Goal: Transaction & Acquisition: Purchase product/service

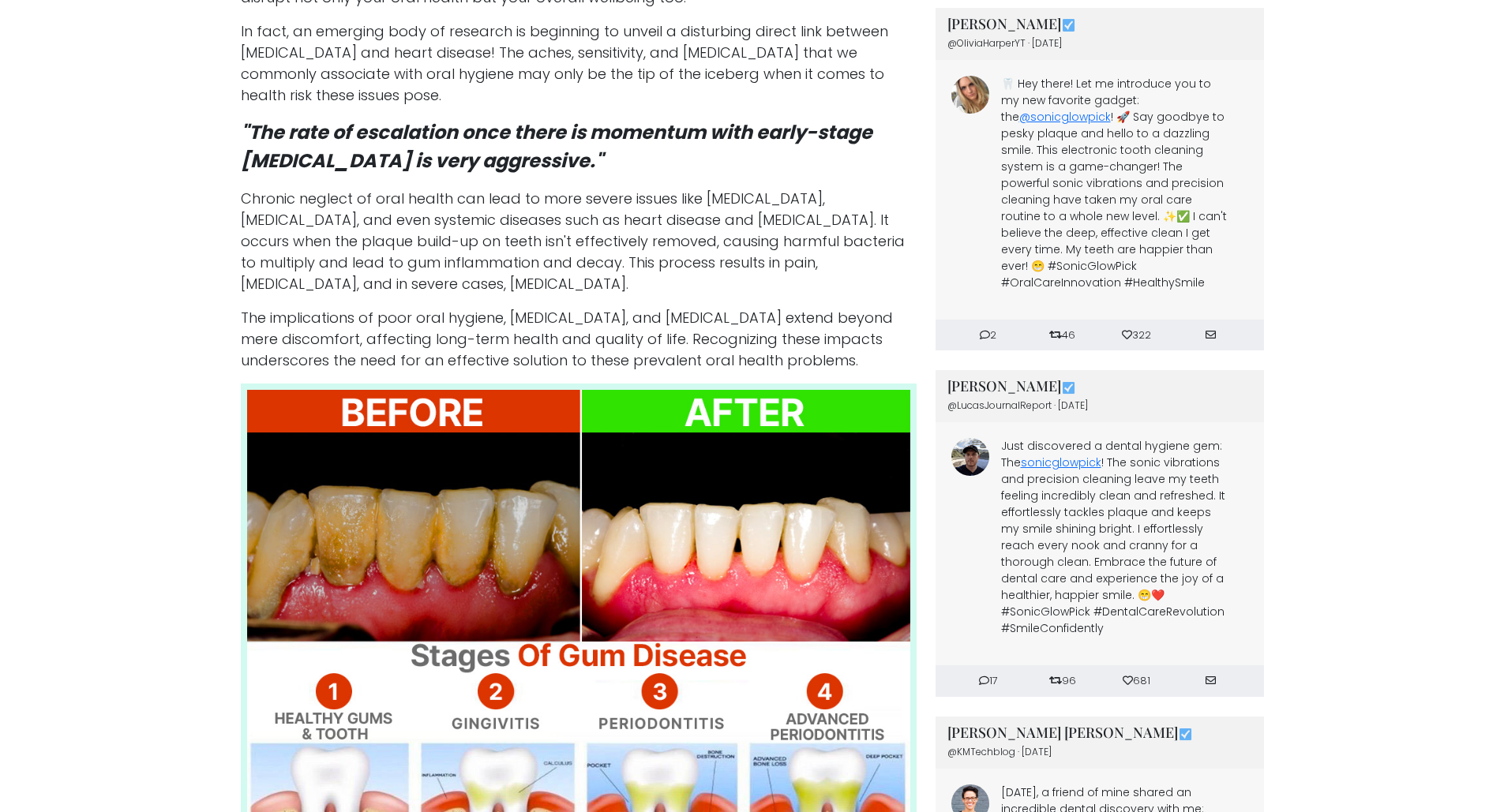
scroll to position [947, 0]
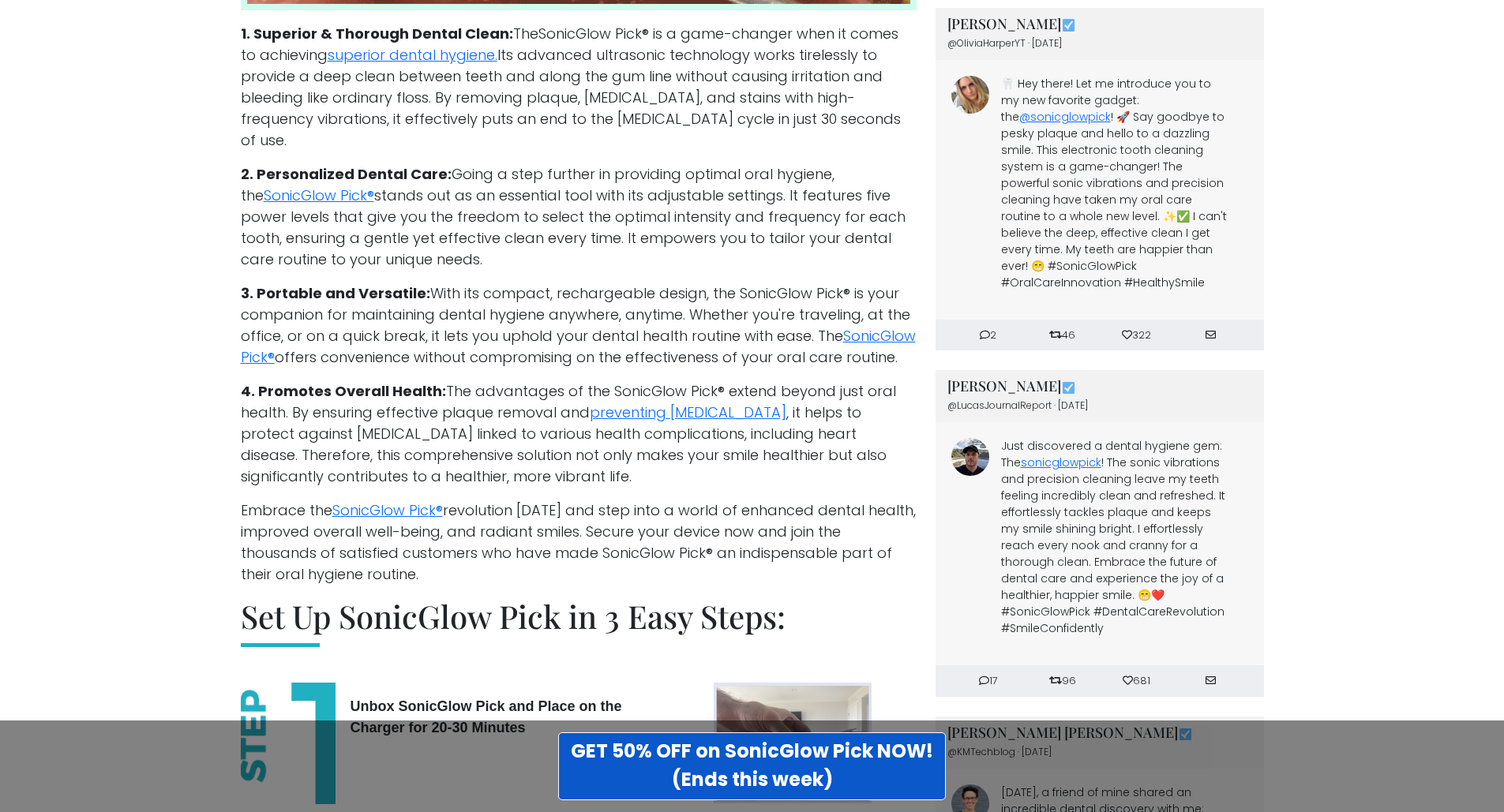
scroll to position [3394, 0]
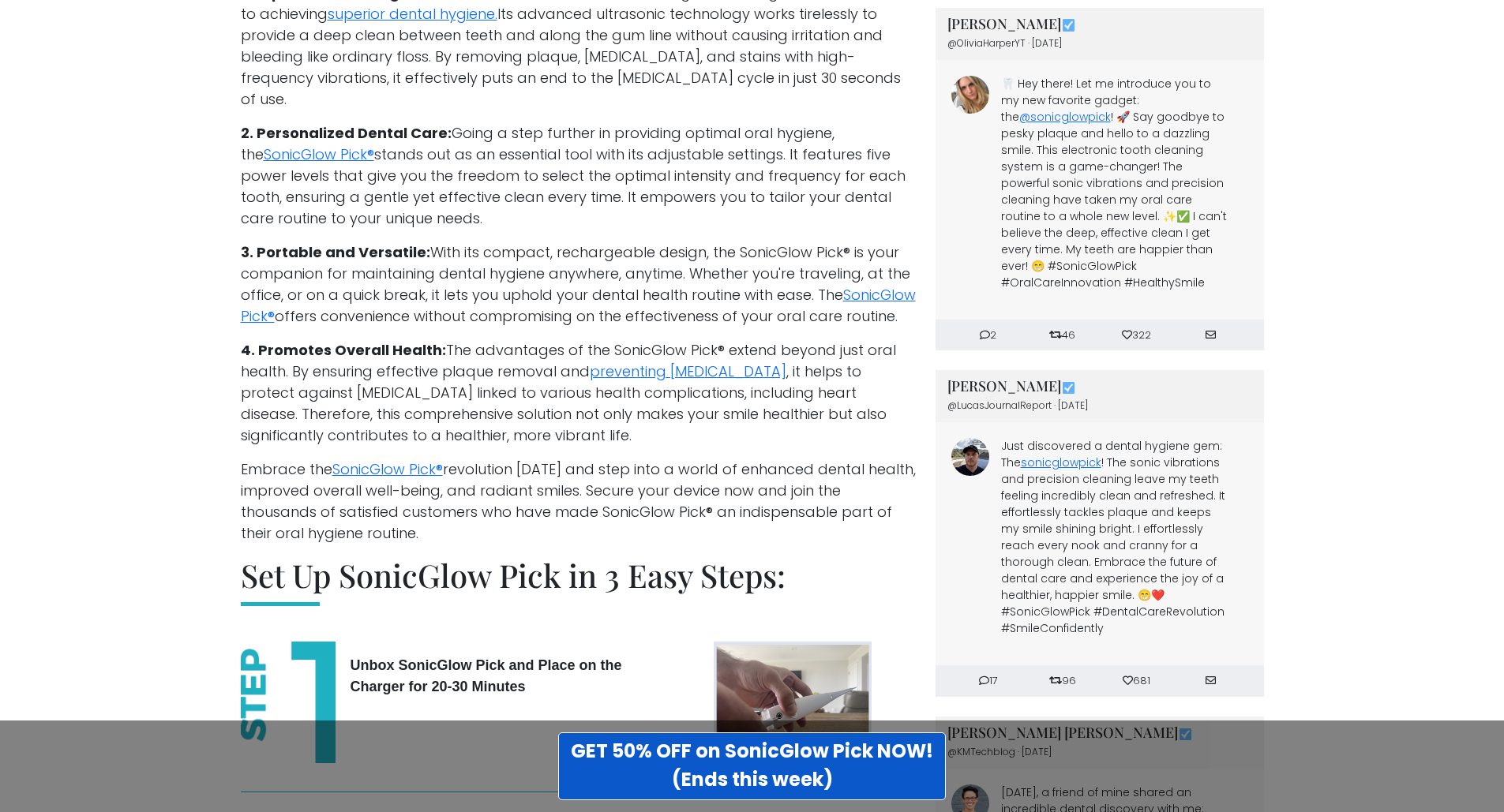
drag, startPoint x: 118, startPoint y: 552, endPoint x: 124, endPoint y: 545, distance: 9.2
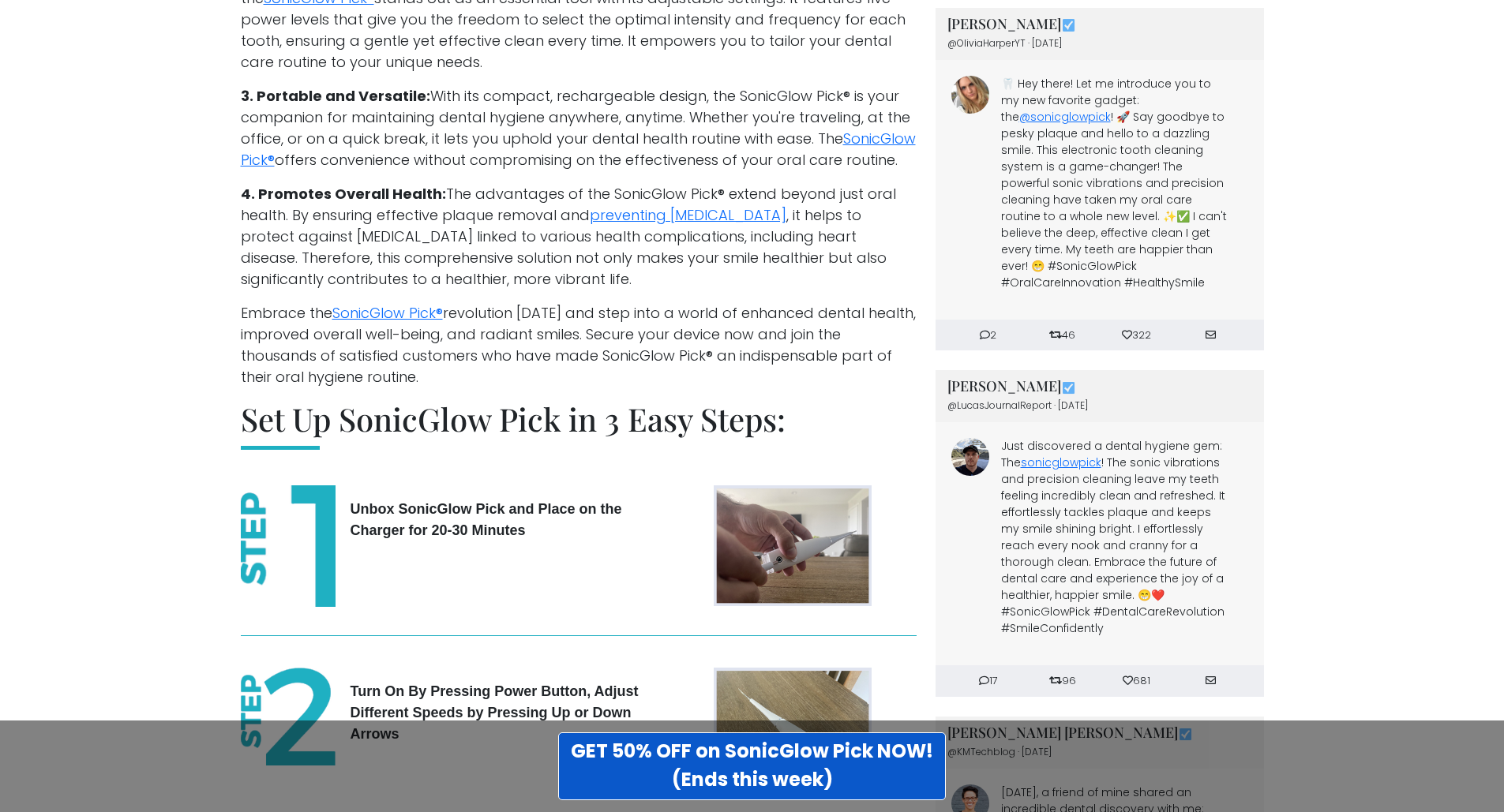
scroll to position [3552, 0]
drag, startPoint x: 154, startPoint y: 512, endPoint x: 171, endPoint y: 482, distance: 34.5
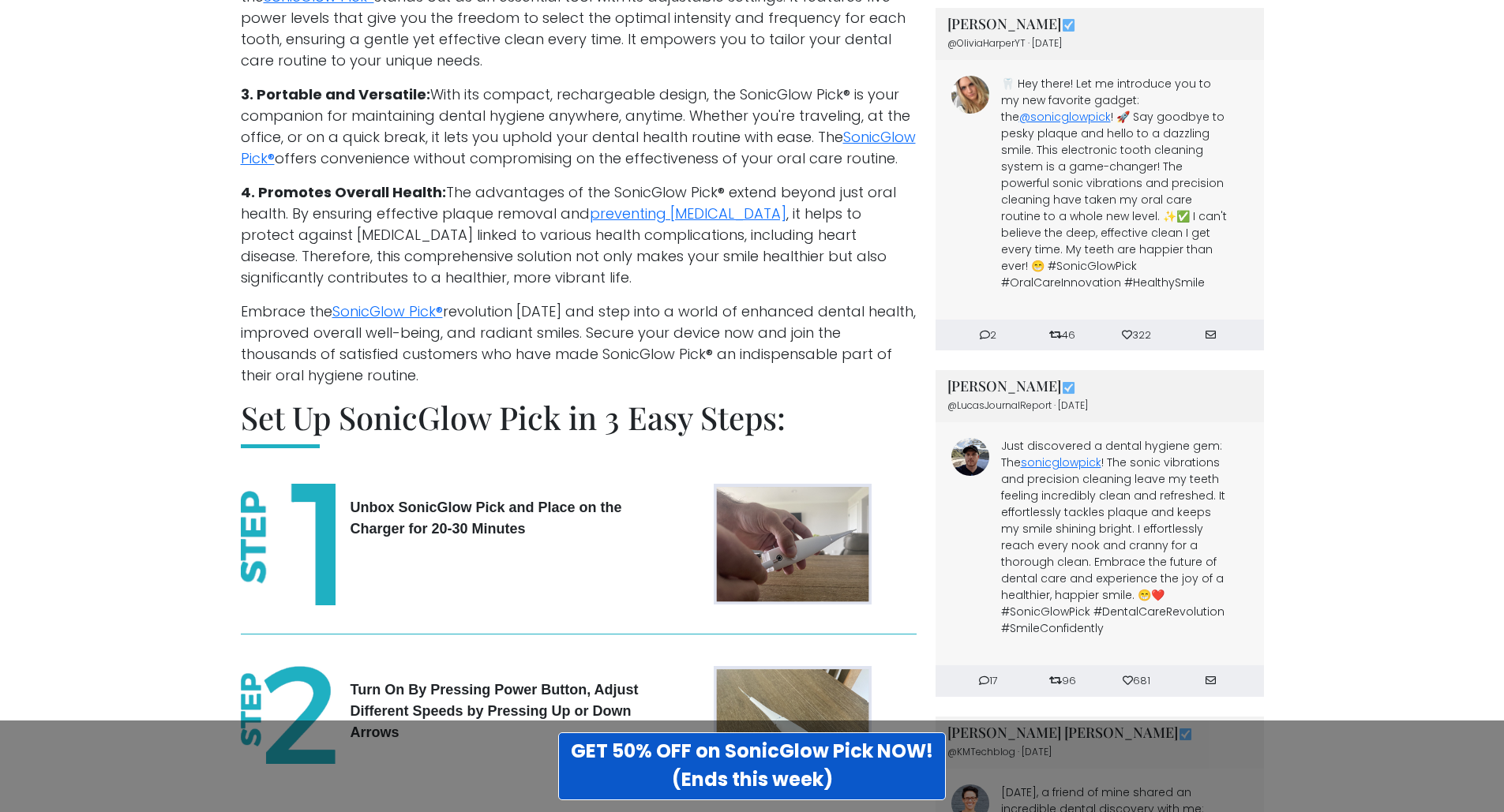
drag, startPoint x: 162, startPoint y: 497, endPoint x: 156, endPoint y: 524, distance: 27.7
drag, startPoint x: 158, startPoint y: 525, endPoint x: 157, endPoint y: 508, distance: 17.0
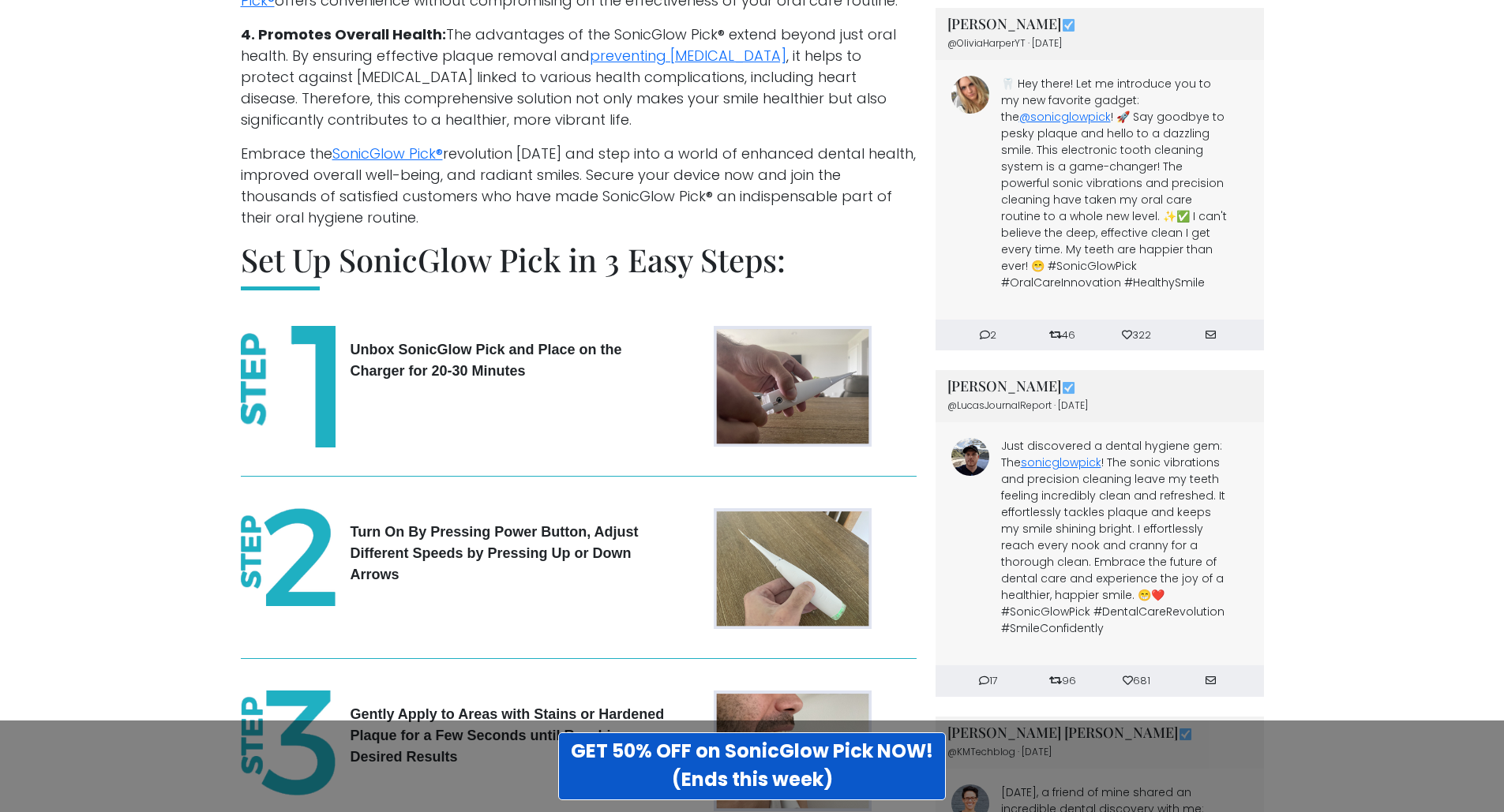
drag, startPoint x: 187, startPoint y: 483, endPoint x: 187, endPoint y: 505, distance: 22.0
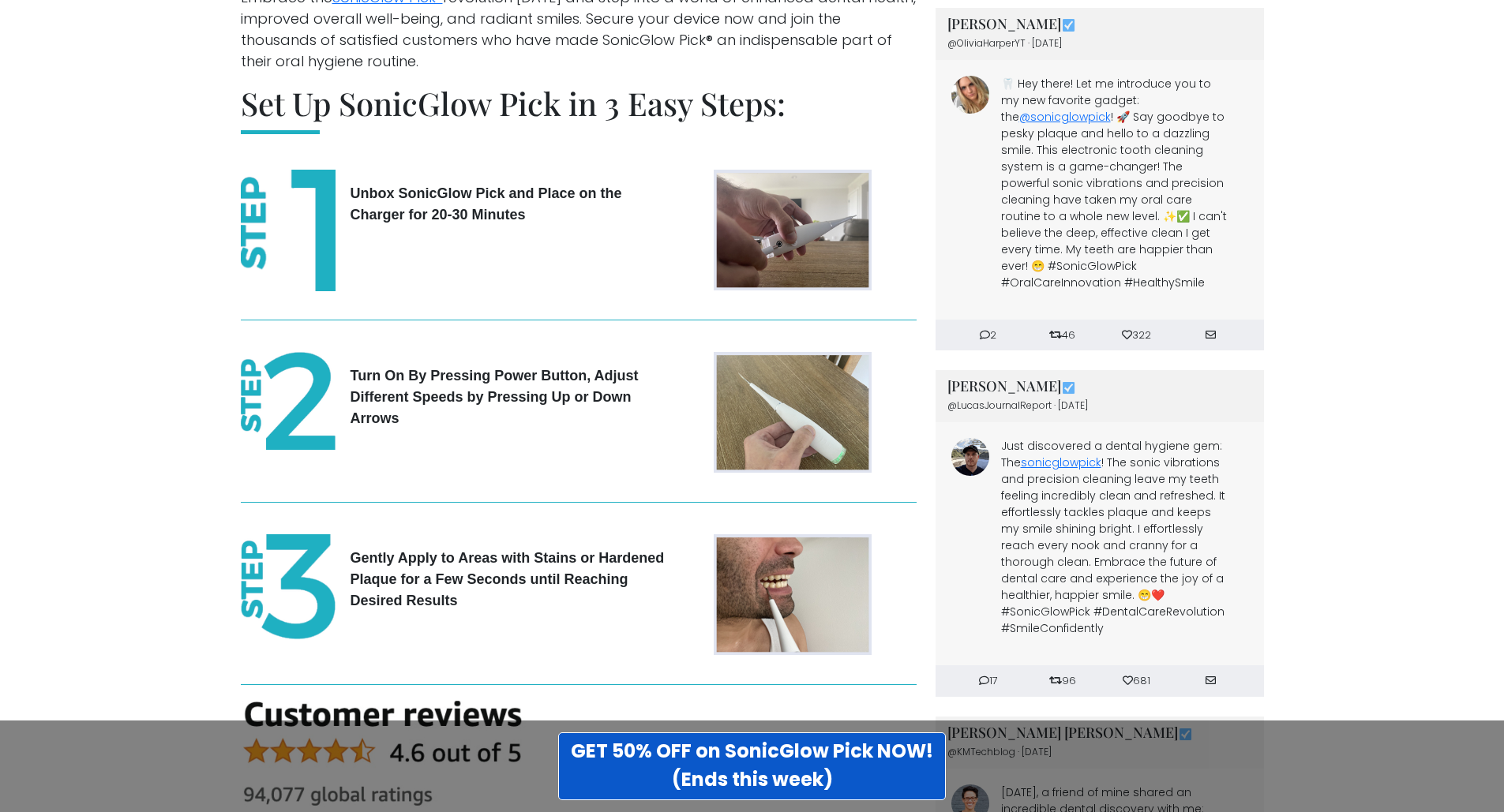
scroll to position [3867, 0]
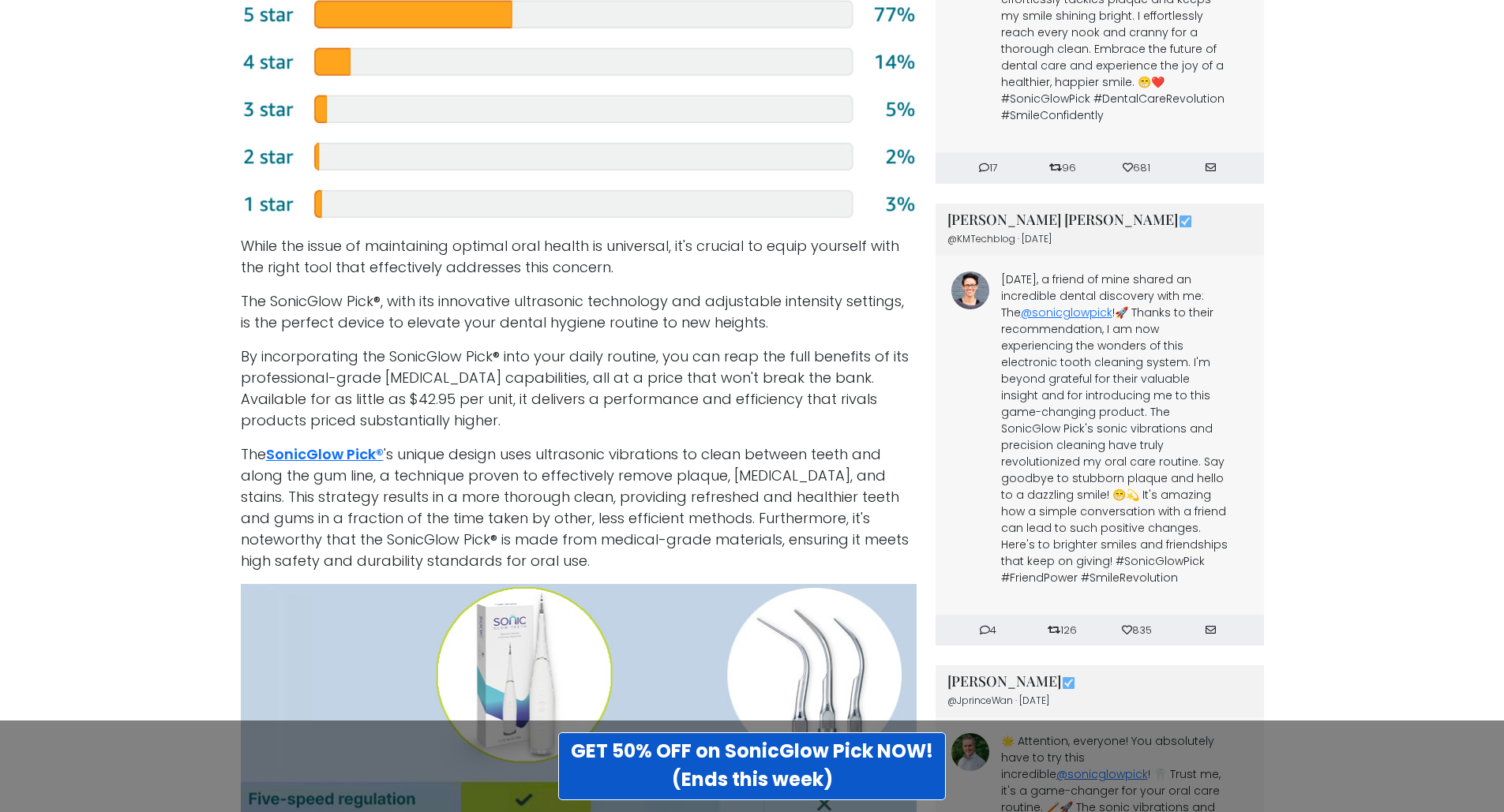
scroll to position [4735, 0]
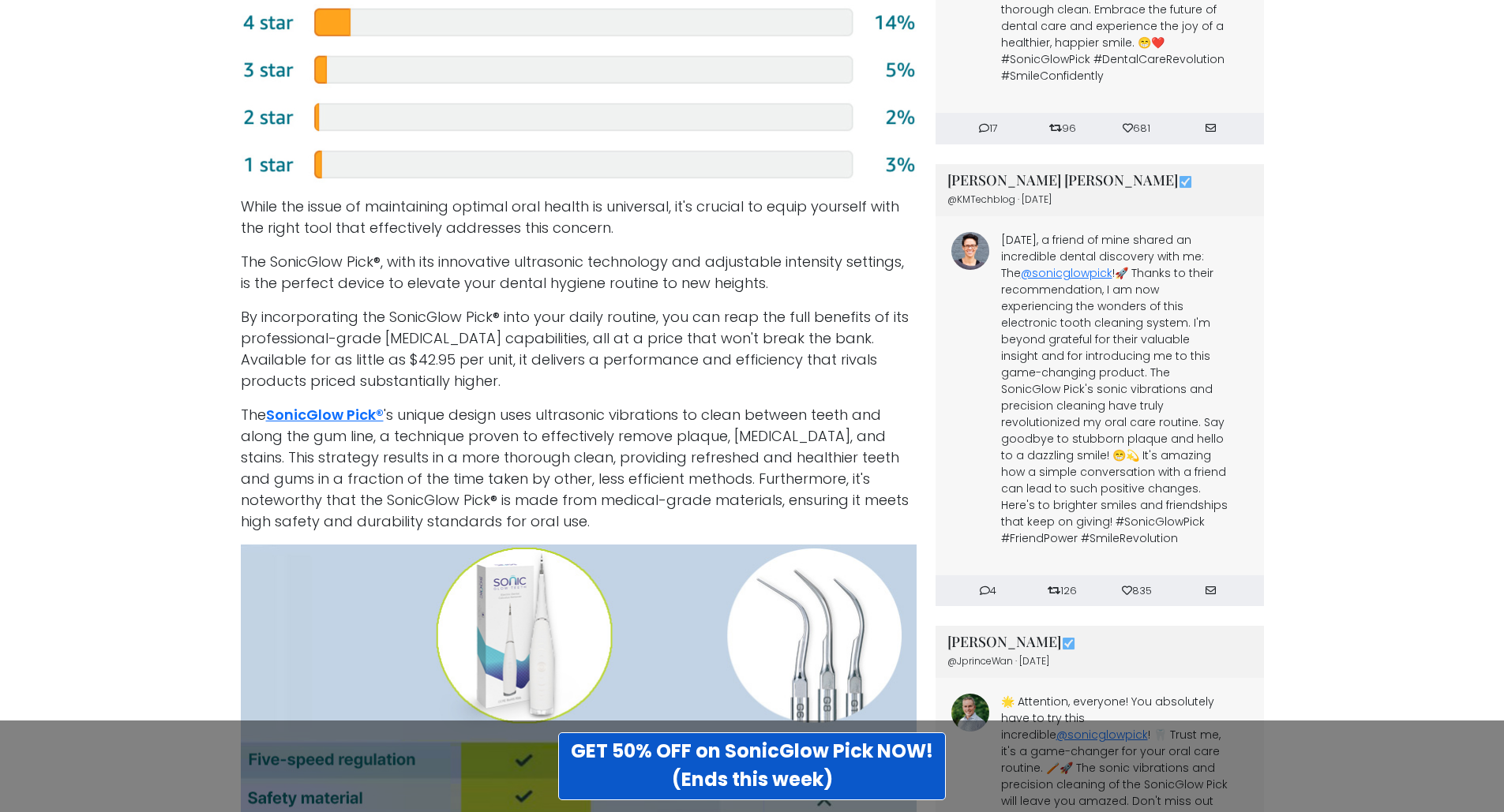
drag, startPoint x: 165, startPoint y: 350, endPoint x: 169, endPoint y: 389, distance: 39.2
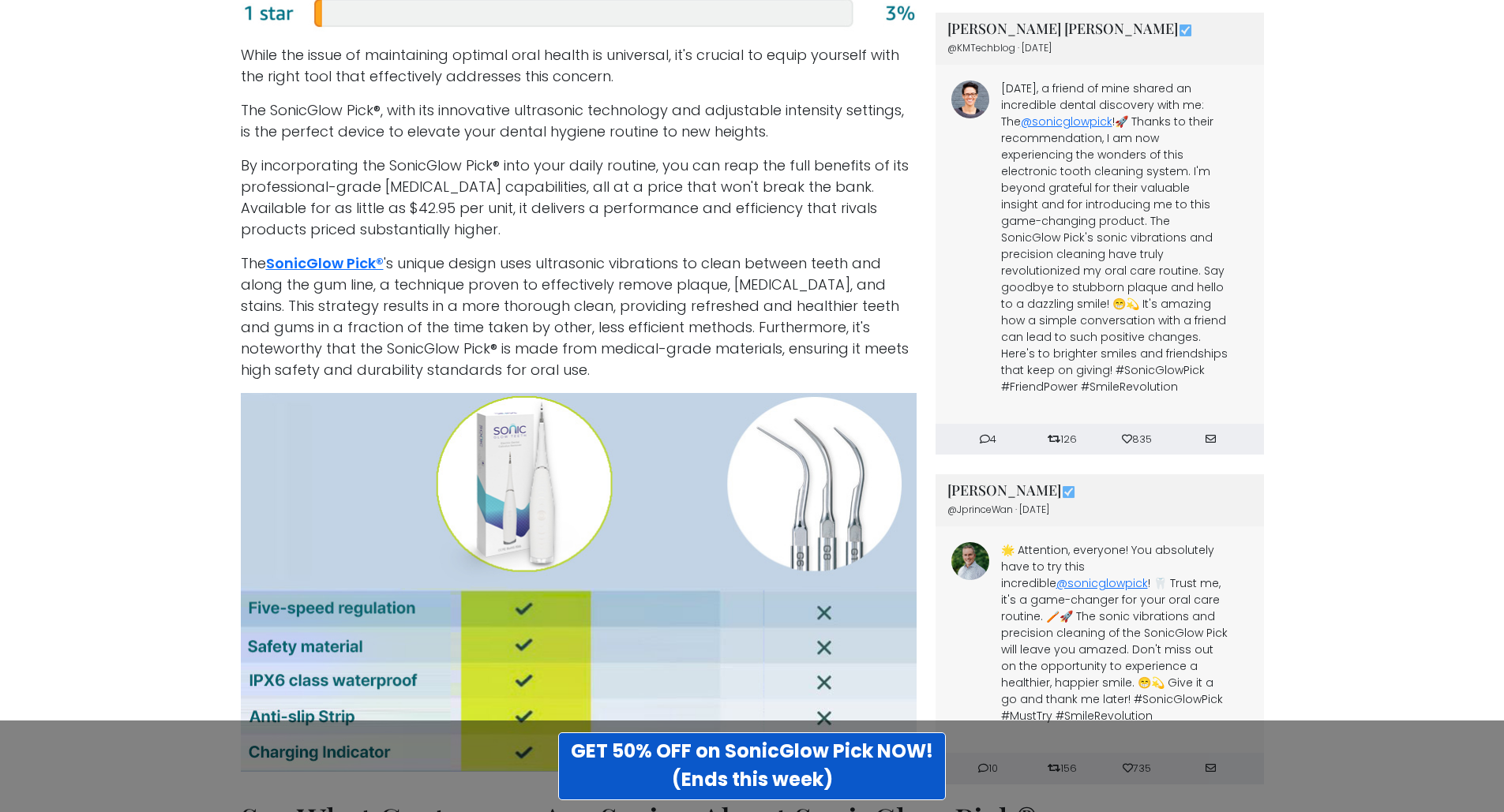
scroll to position [4893, 0]
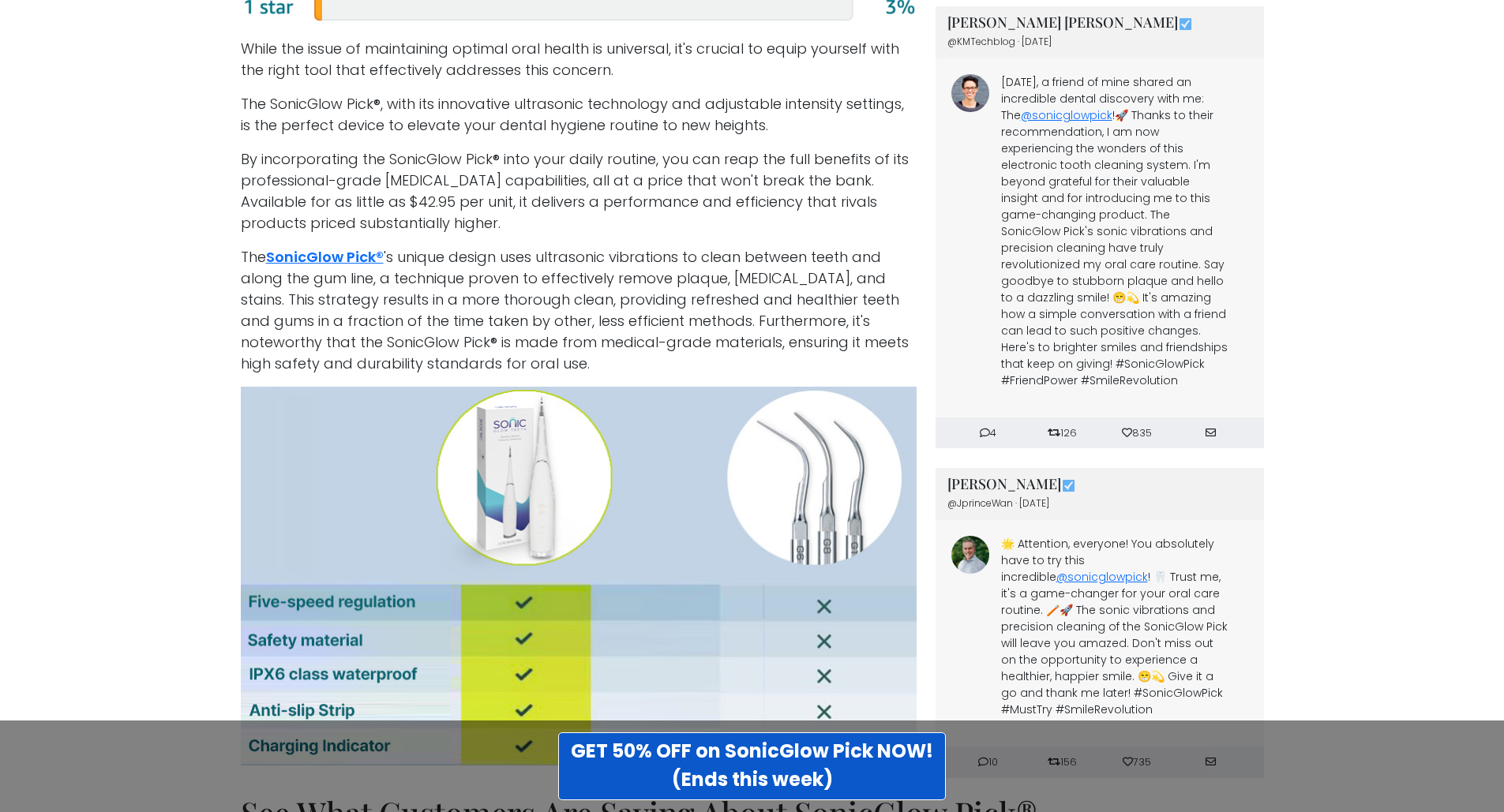
drag, startPoint x: 176, startPoint y: 431, endPoint x: 181, endPoint y: 458, distance: 27.5
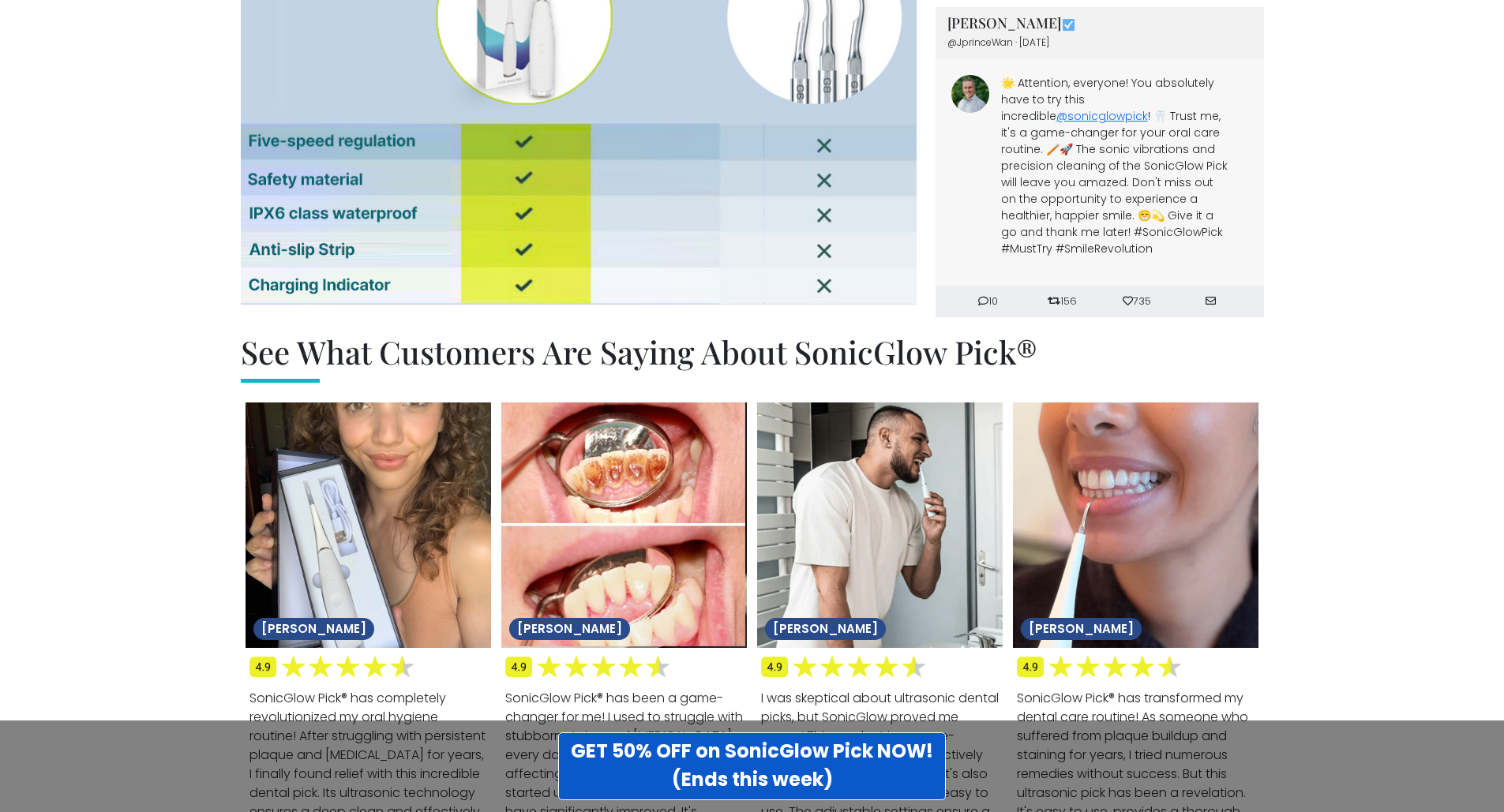
scroll to position [5366, 0]
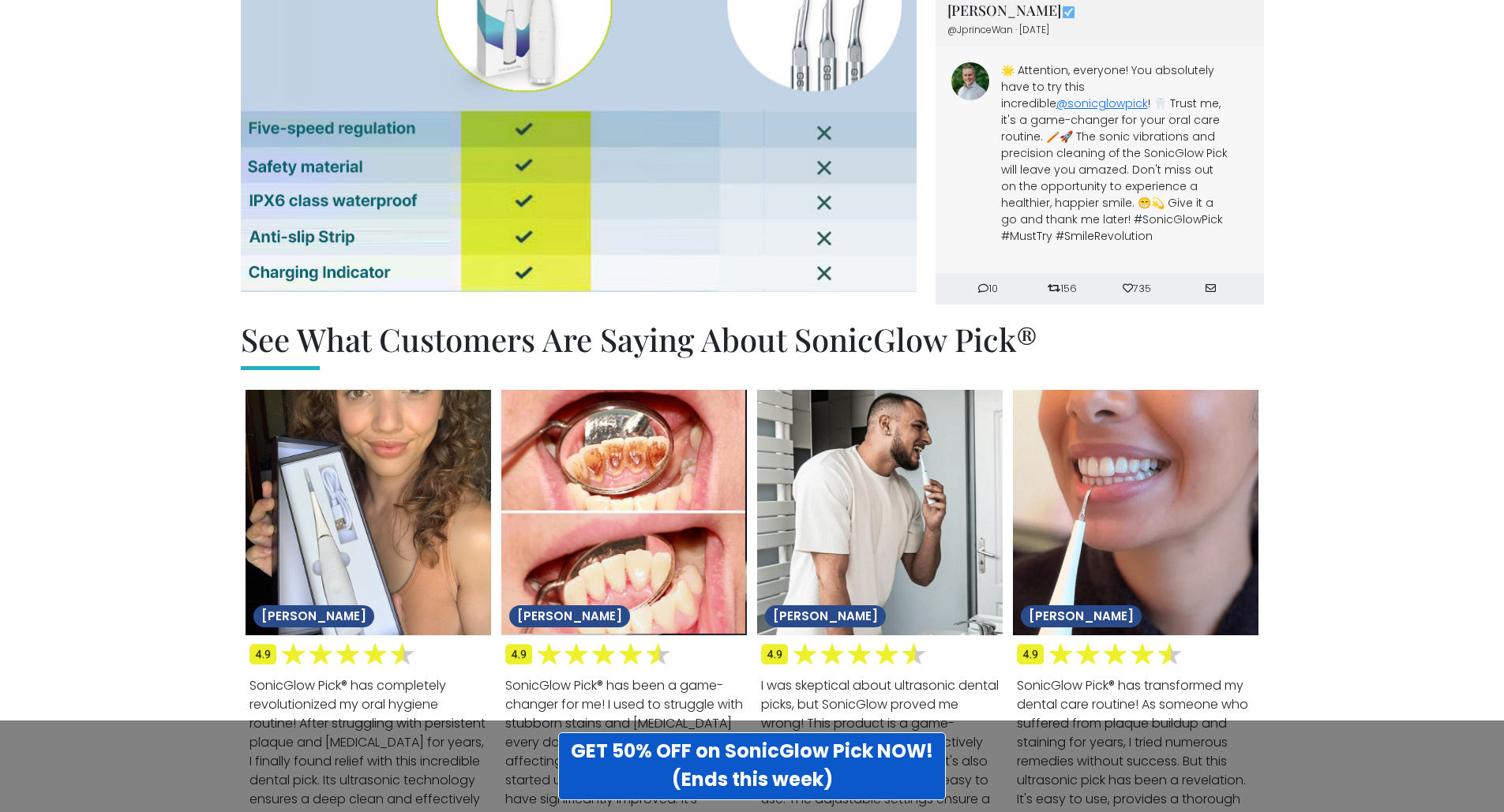
drag, startPoint x: 184, startPoint y: 401, endPoint x: 190, endPoint y: 440, distance: 39.5
drag, startPoint x: 198, startPoint y: 429, endPoint x: 195, endPoint y: 439, distance: 10.4
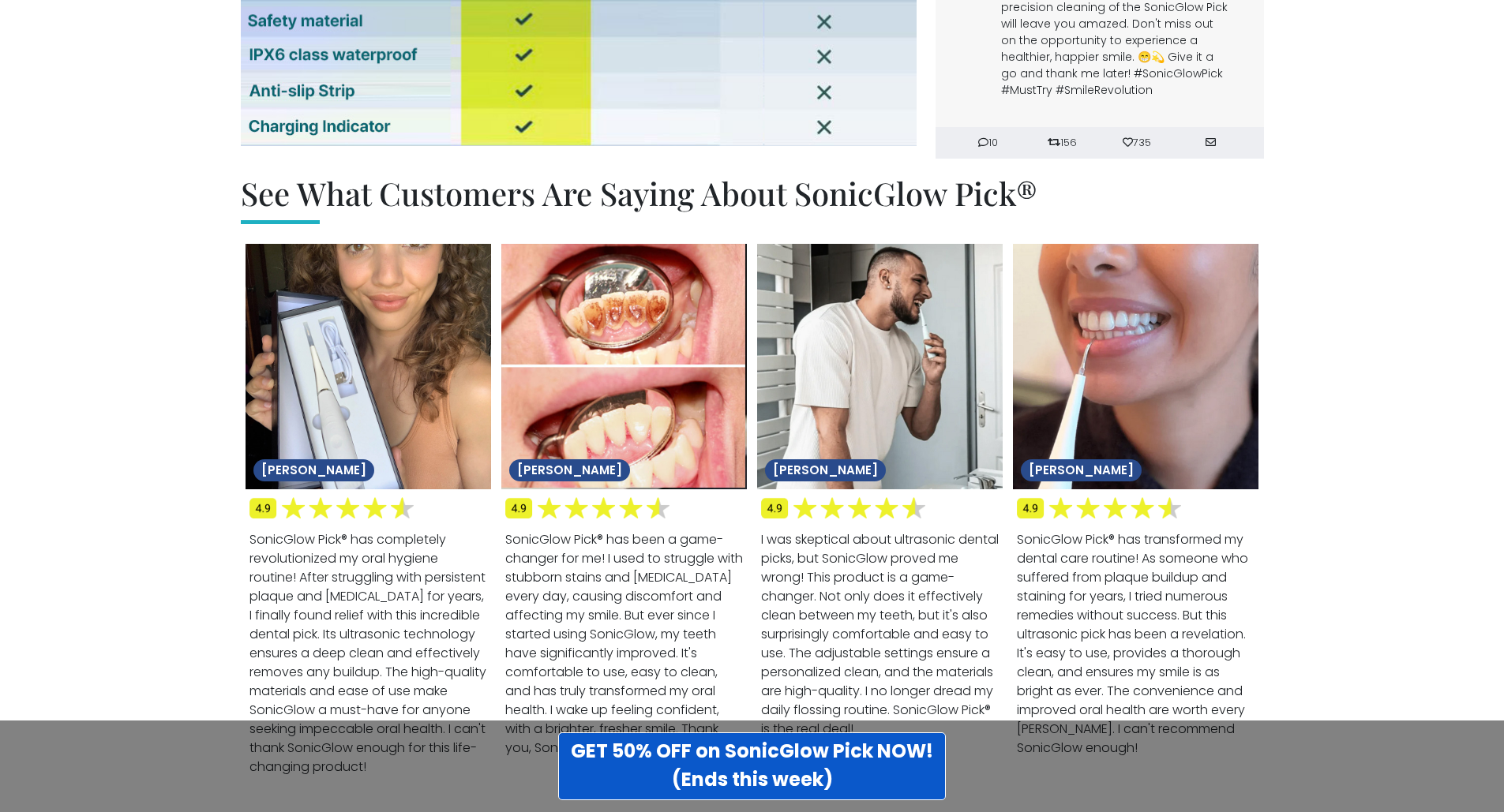
scroll to position [5524, 0]
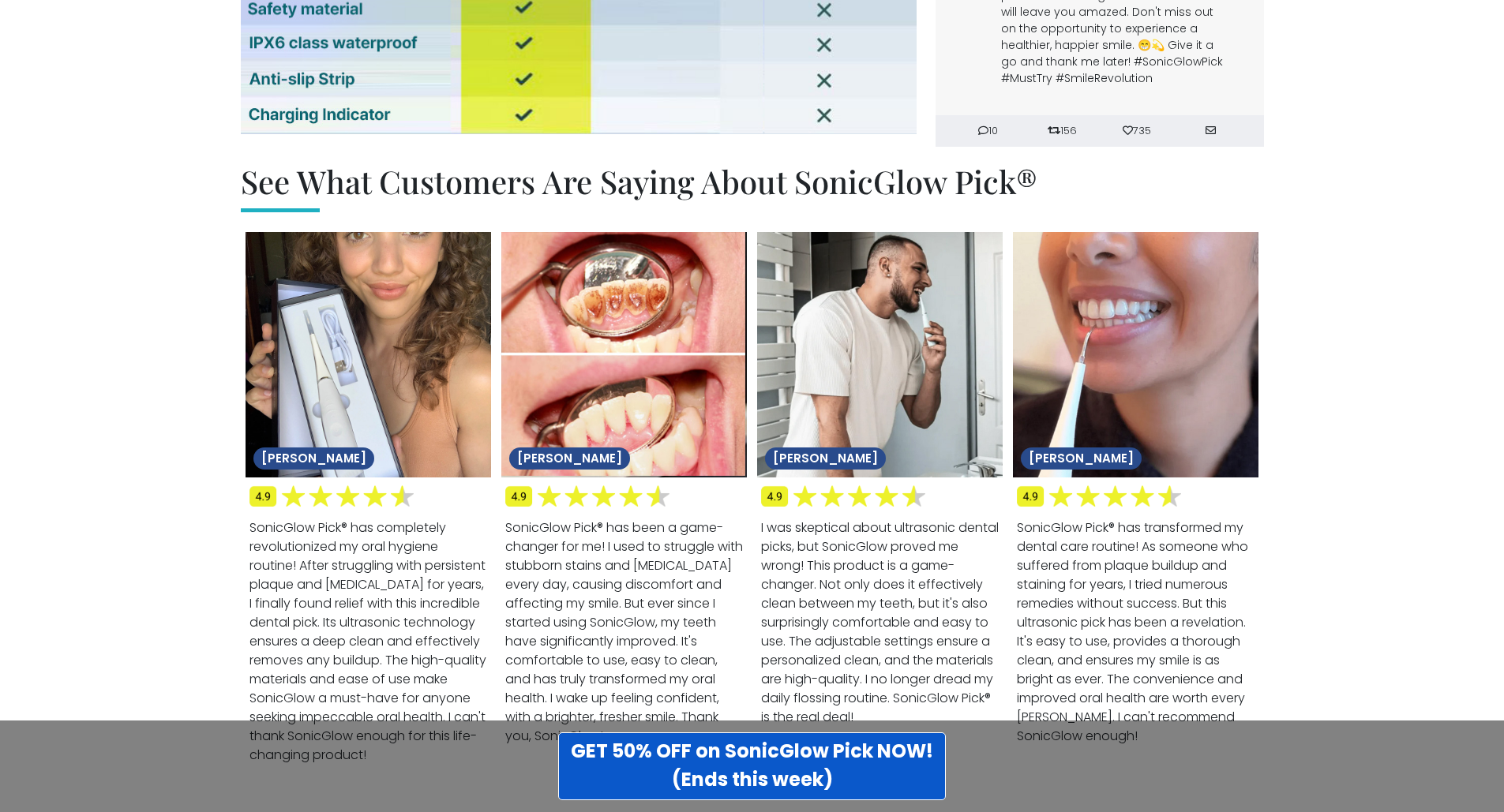
drag, startPoint x: 217, startPoint y: 458, endPoint x: 223, endPoint y: 483, distance: 25.7
drag, startPoint x: 221, startPoint y: 502, endPoint x: 217, endPoint y: 519, distance: 17.5
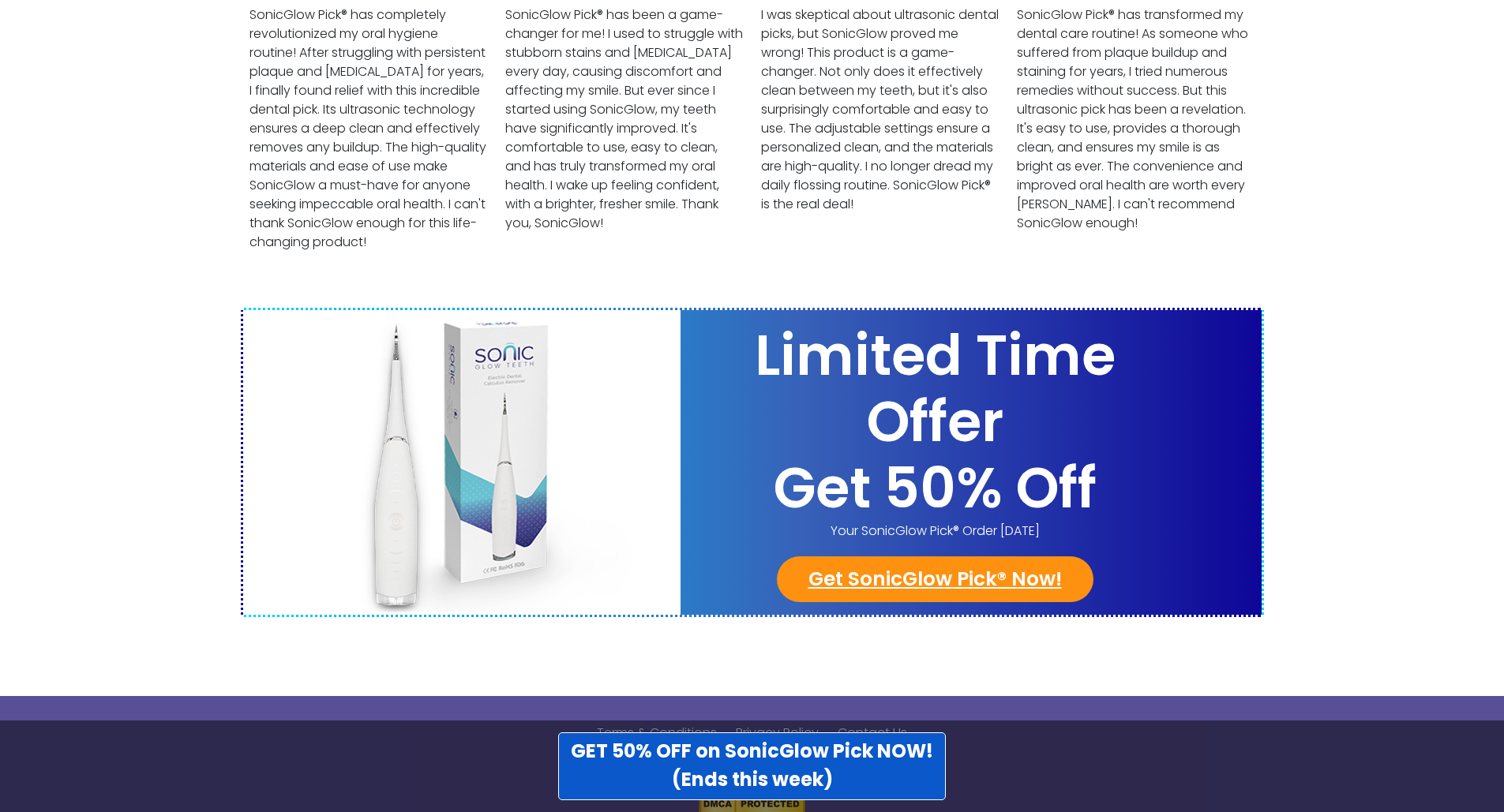
scroll to position [6049, 0]
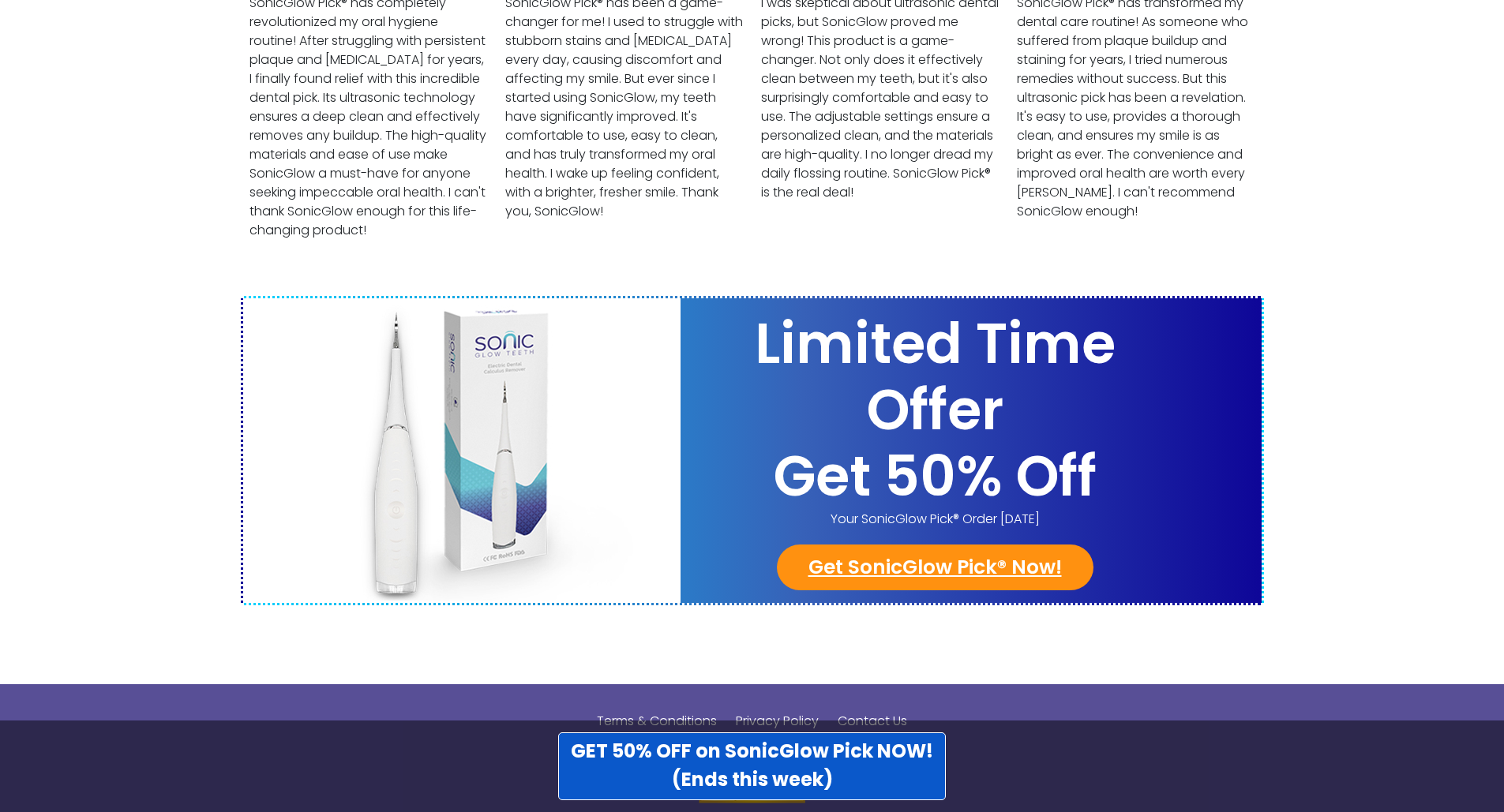
drag, startPoint x: 176, startPoint y: 441, endPoint x: 166, endPoint y: 458, distance: 19.7
drag, startPoint x: 164, startPoint y: 463, endPoint x: 181, endPoint y: 454, distance: 19.2
drag, startPoint x: 179, startPoint y: 459, endPoint x: 169, endPoint y: 483, distance: 26.0
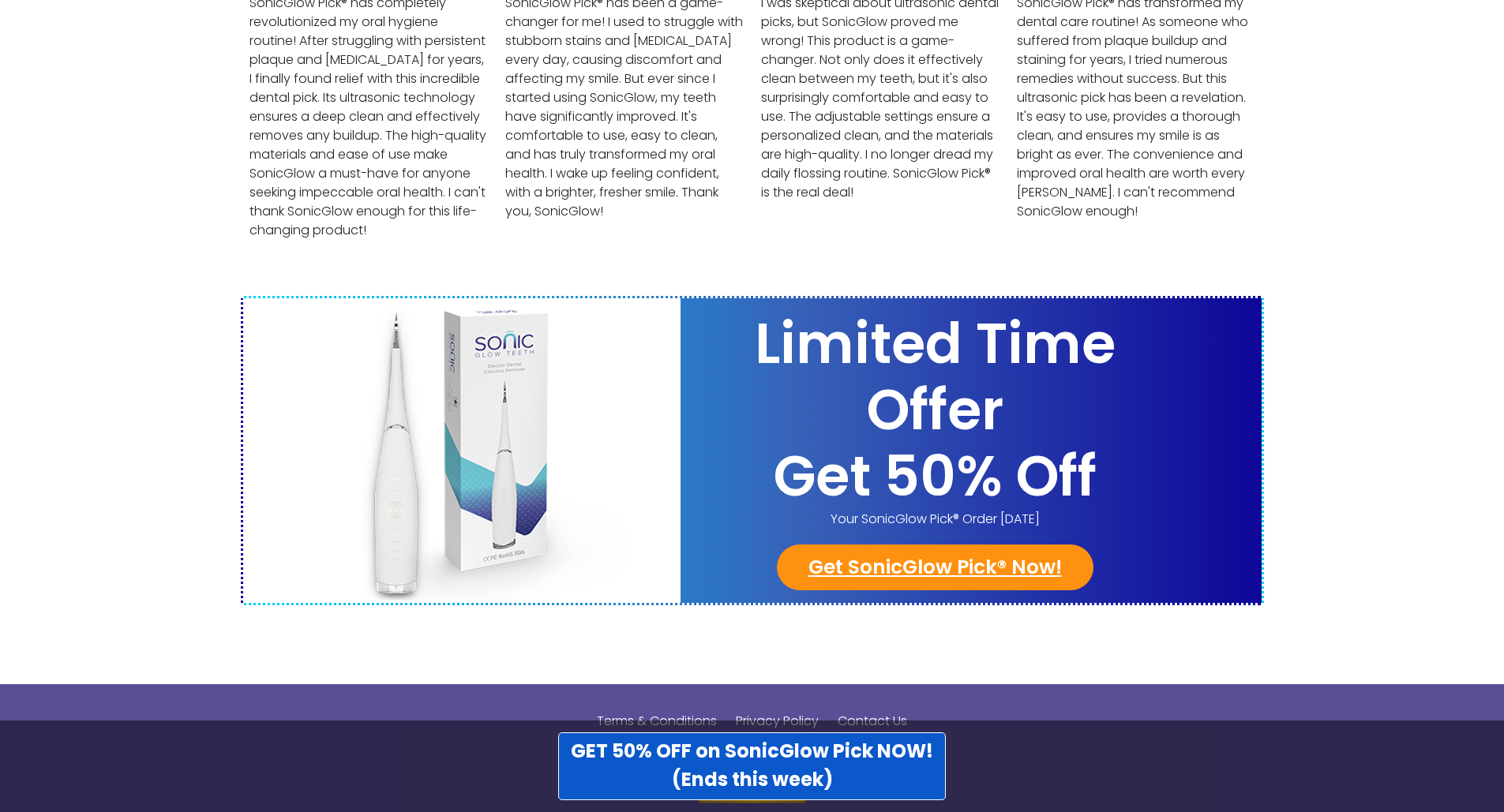
drag, startPoint x: 137, startPoint y: 364, endPoint x: 185, endPoint y: 388, distance: 53.7
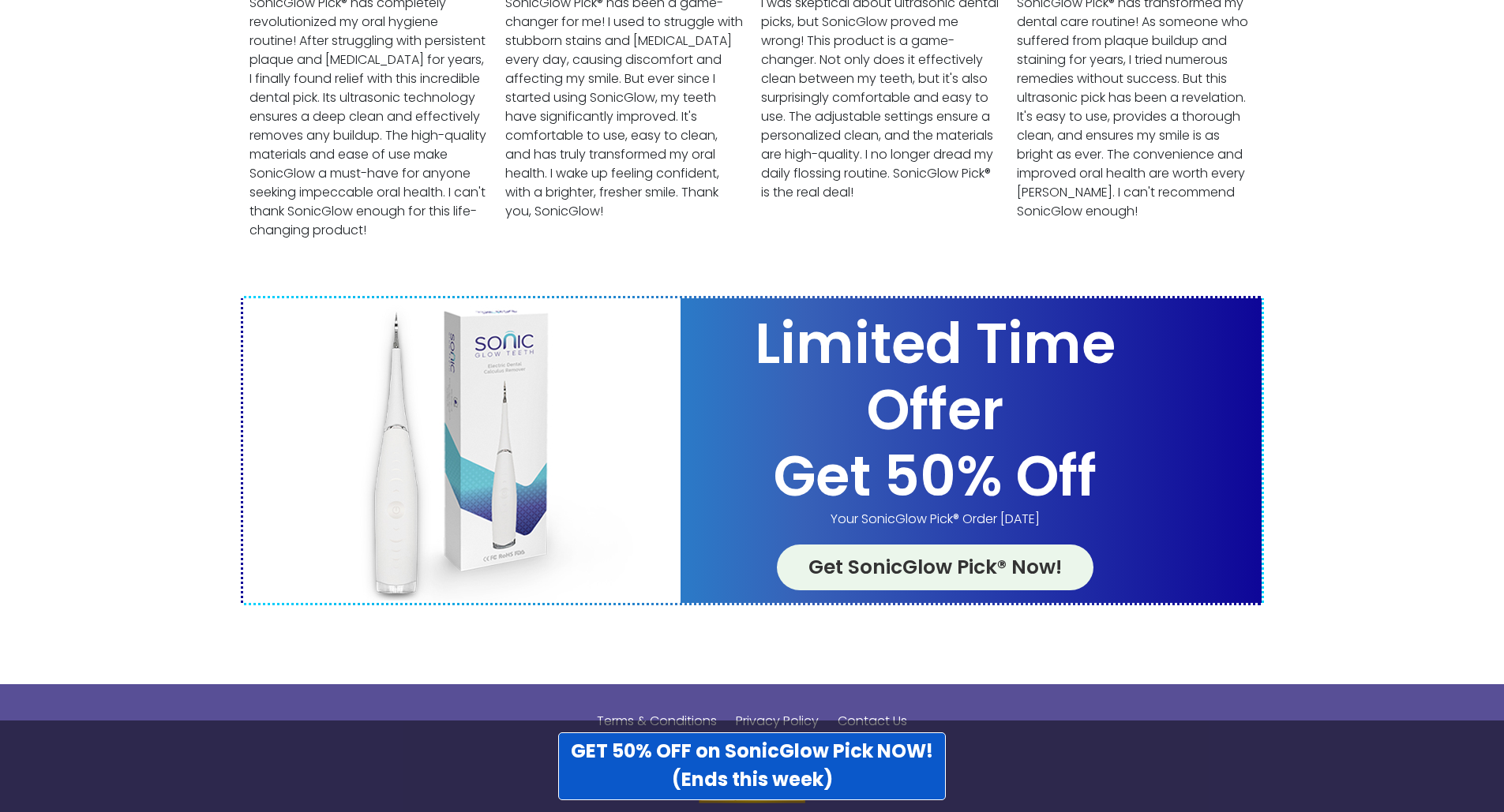
click at [893, 551] on link "Get SonicGlow Pick® Now!" at bounding box center [935, 567] width 316 height 46
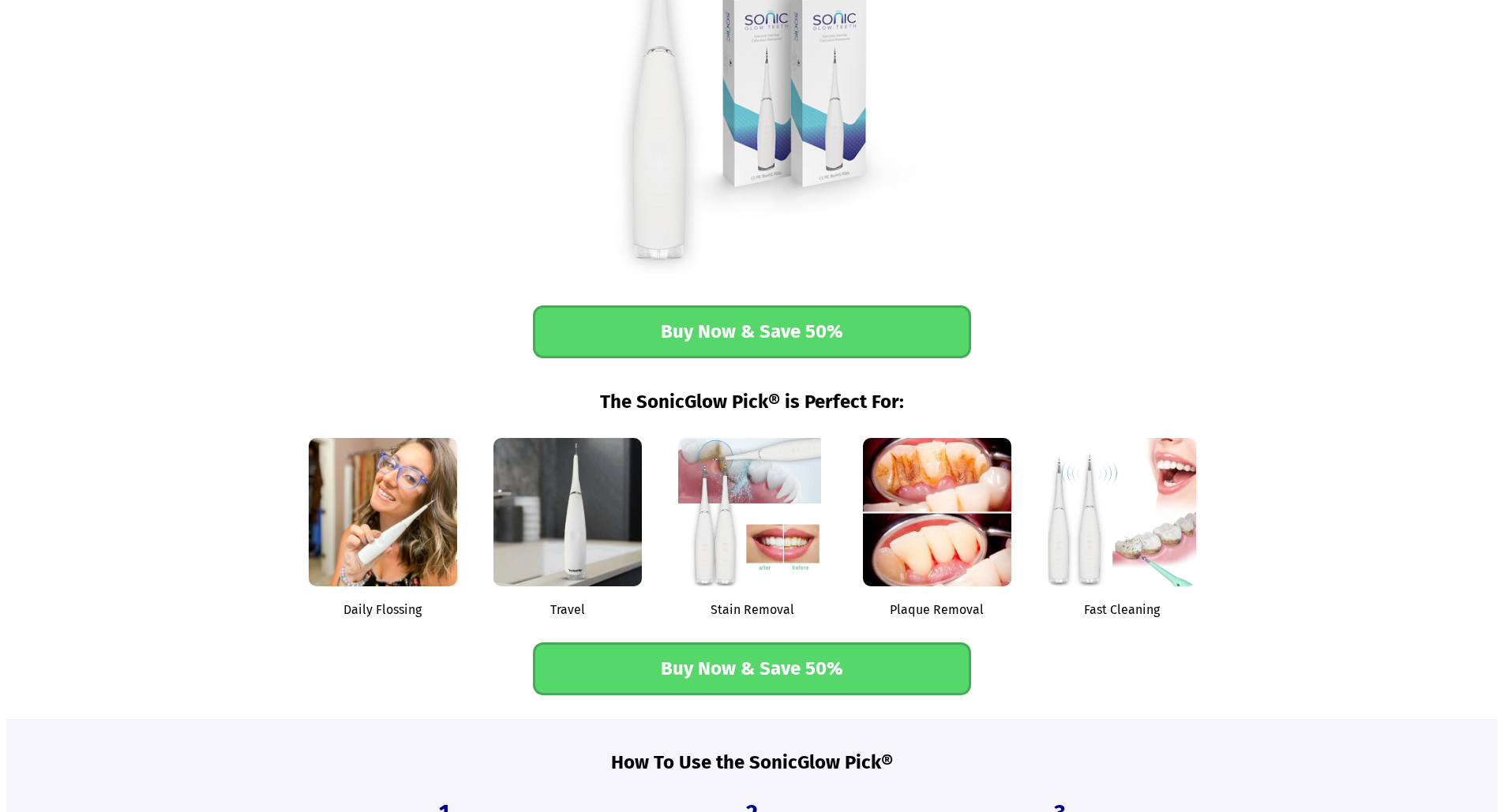
scroll to position [1973, 0]
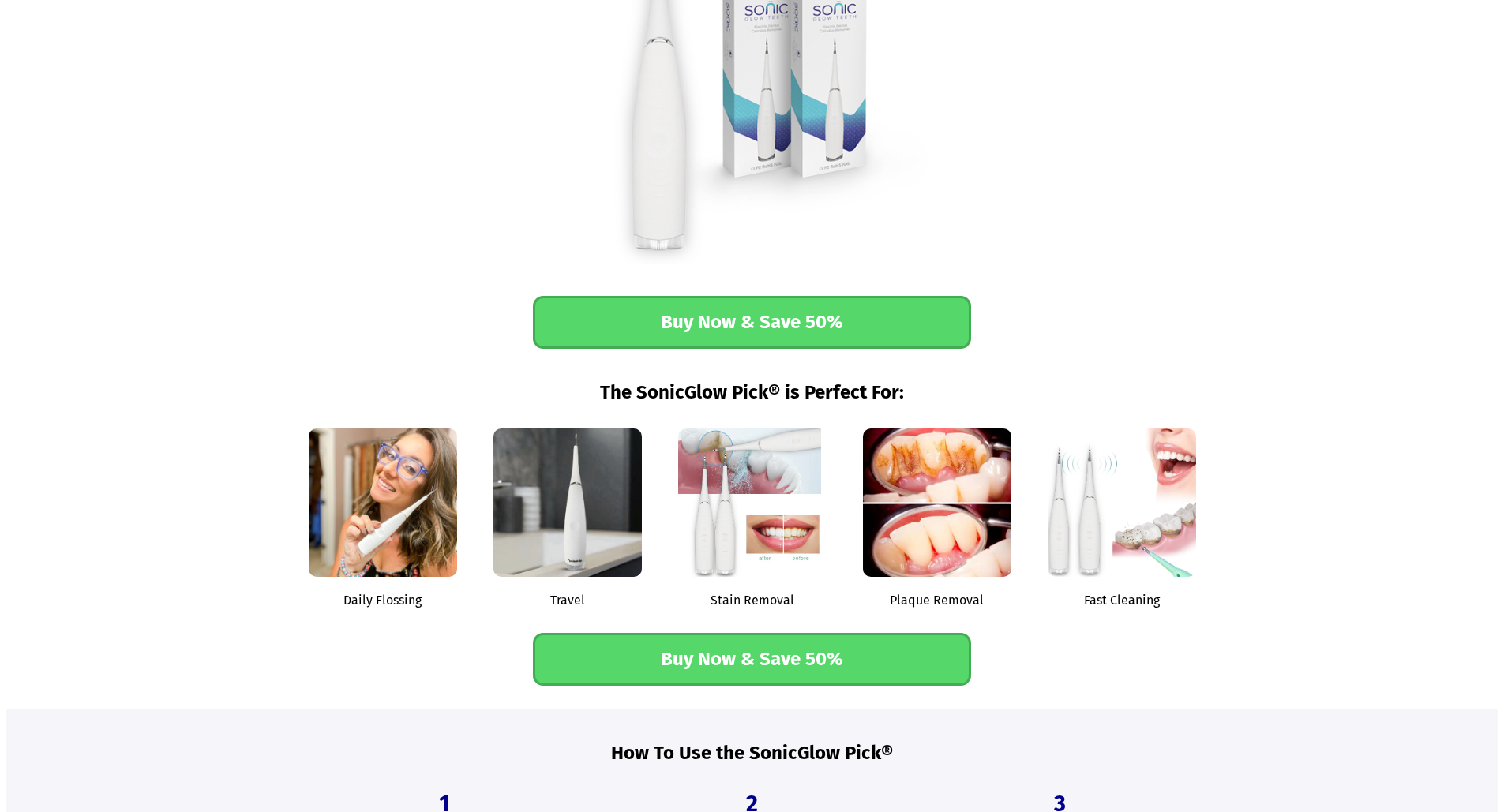
click at [228, 364] on section "The SonicGlow Pick® is Perfect For: Daily Flossing Travel Stain Removal Plaque …" at bounding box center [752, 533] width 1492 height 353
click at [226, 374] on section "The SonicGlow Pick® is Perfect For: Daily Flossing Travel Stain Removal Plaque …" at bounding box center [752, 533] width 1492 height 353
drag, startPoint x: 233, startPoint y: 423, endPoint x: 206, endPoint y: 453, distance: 40.4
click at [231, 423] on section "The SonicGlow Pick® is Perfect For: Daily Flossing Travel Stain Removal Plaque …" at bounding box center [752, 533] width 1492 height 353
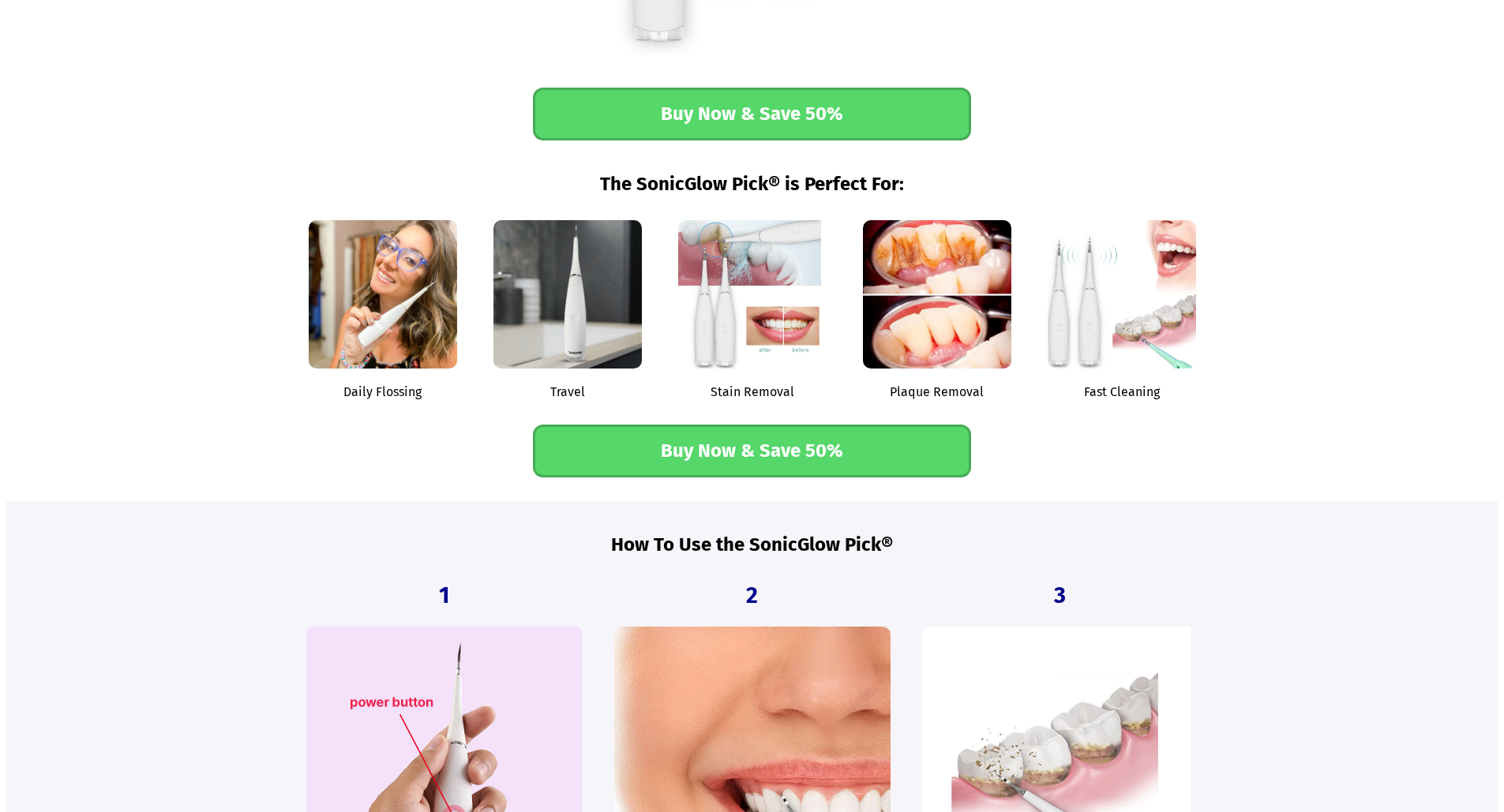
scroll to position [2210, 0]
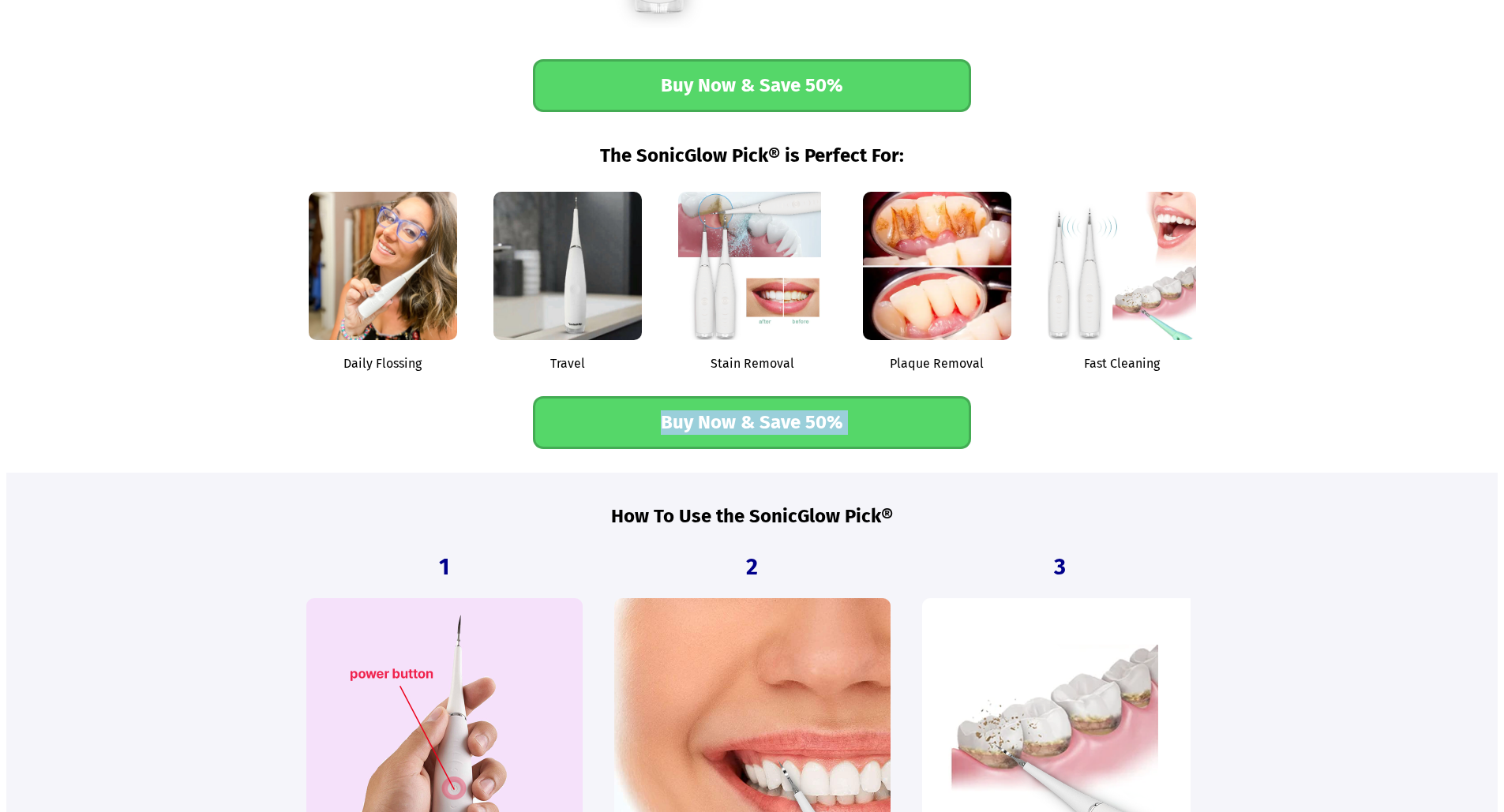
click at [194, 477] on main "50% OFF Discount Offer Ends Today, Monday, September 22, 2025 ★ ★ ★ ★ ★ 30,000+…" at bounding box center [752, 550] width 1492 height 5507
click at [223, 499] on section "How To Use the SonicGlow Pick® 1 Turn on the SonicGlow Pick® and adjust to your…" at bounding box center [752, 730] width 1492 height 514
click at [218, 508] on section "How To Use the SonicGlow Pick® 1 Turn on the SonicGlow Pick® and adjust to your…" at bounding box center [752, 730] width 1492 height 514
click at [221, 506] on section "How To Use the SonicGlow Pick® 1 Turn on the SonicGlow Pick® and adjust to your…" at bounding box center [752, 730] width 1492 height 514
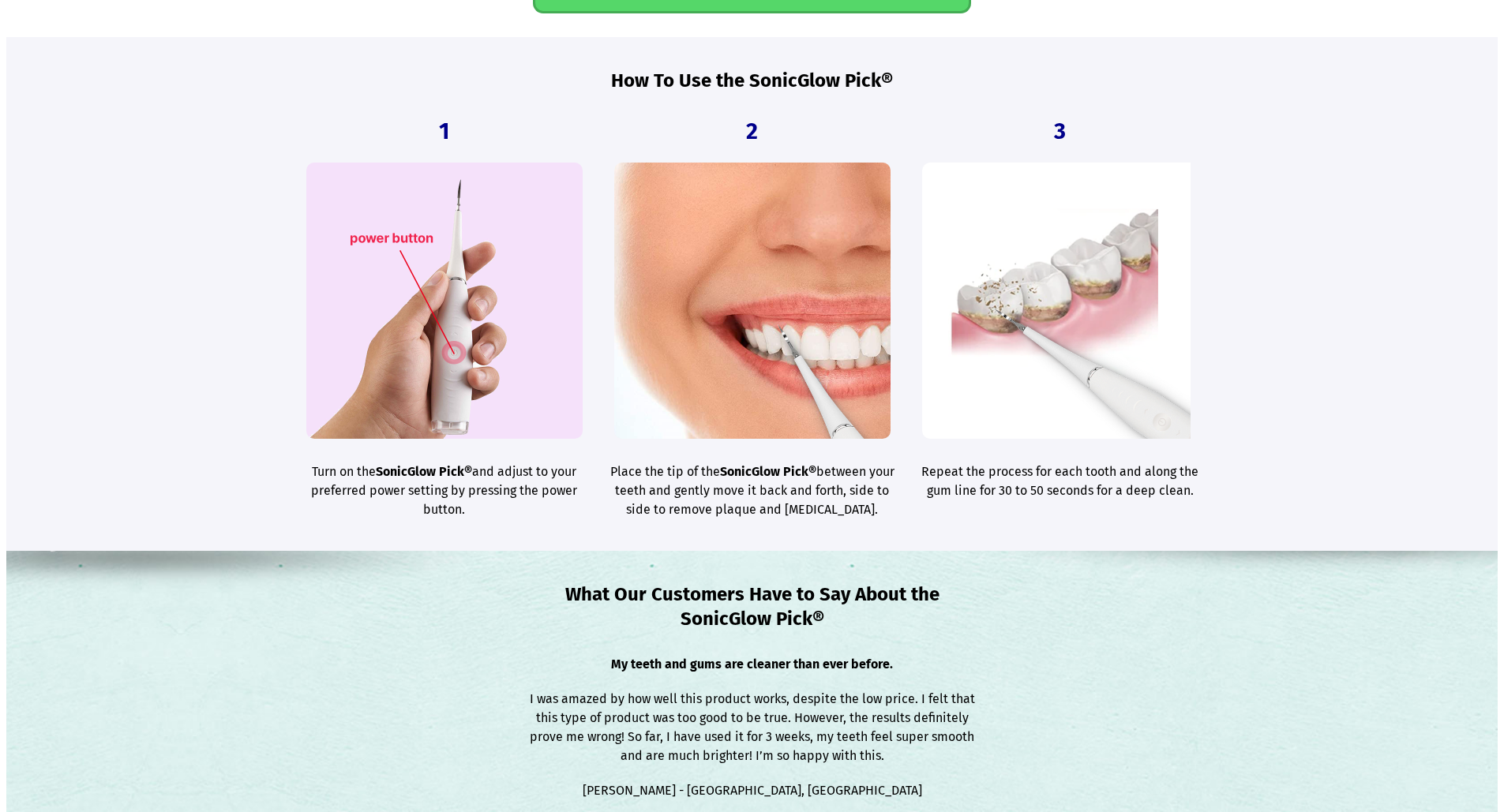
scroll to position [2683, 0]
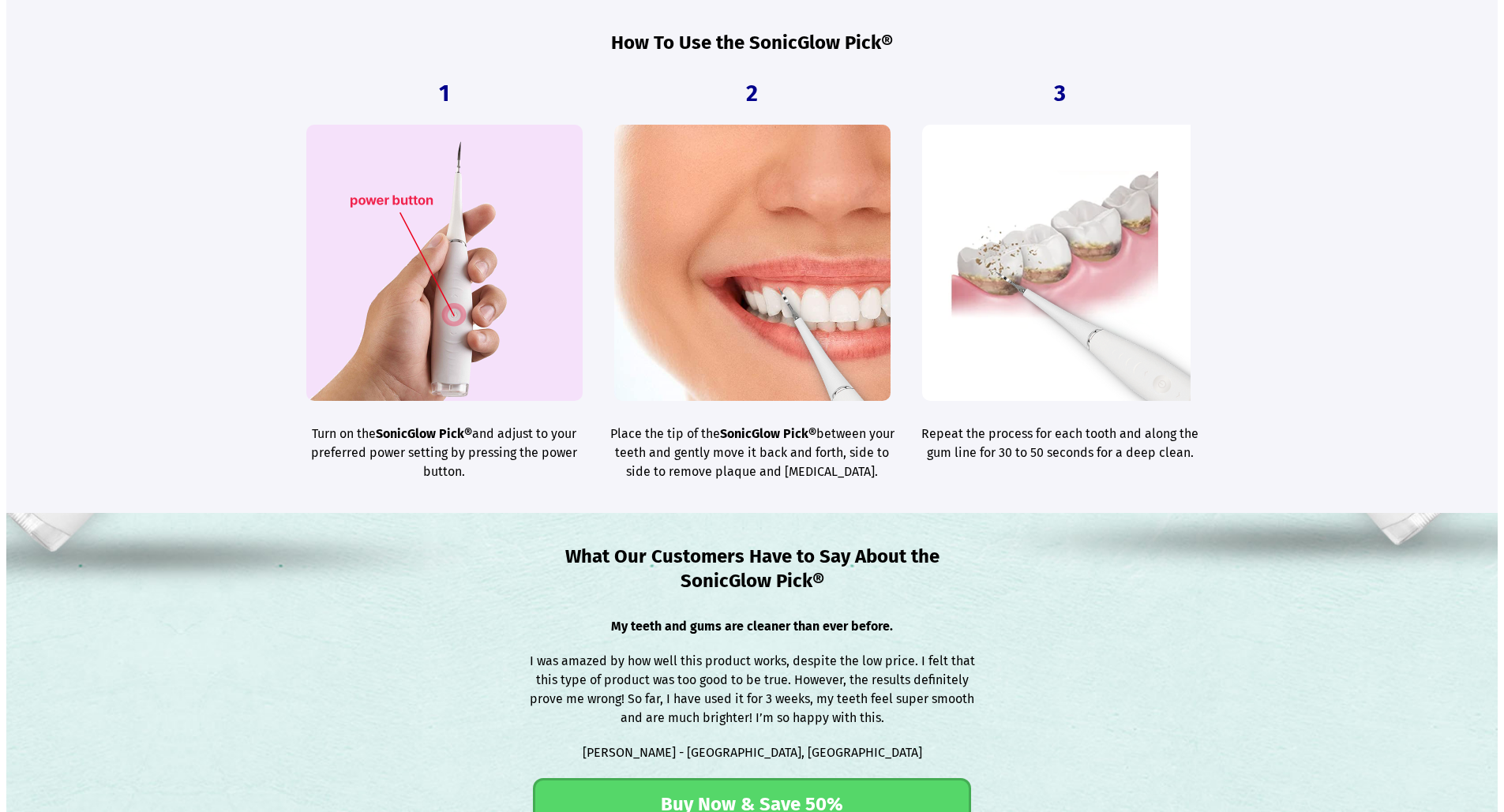
drag, startPoint x: 246, startPoint y: 434, endPoint x: 272, endPoint y: 435, distance: 26.0
click at [267, 434] on section "How To Use the SonicGlow Pick® 1 Turn on the SonicGlow Pick® and adjust to your…" at bounding box center [752, 256] width 1492 height 514
drag, startPoint x: 279, startPoint y: 493, endPoint x: 286, endPoint y: 543, distance: 50.5
click at [286, 543] on main "50% OFF Discount Offer Ends Today, Monday, September 22, 2025 ★ ★ ★ ★ ★ 30,000+…" at bounding box center [752, 76] width 1492 height 5507
click at [326, 617] on div "What Our Customers Have to Say About the SonicGlow Pick® My teeth and gums are …" at bounding box center [752, 688] width 924 height 350
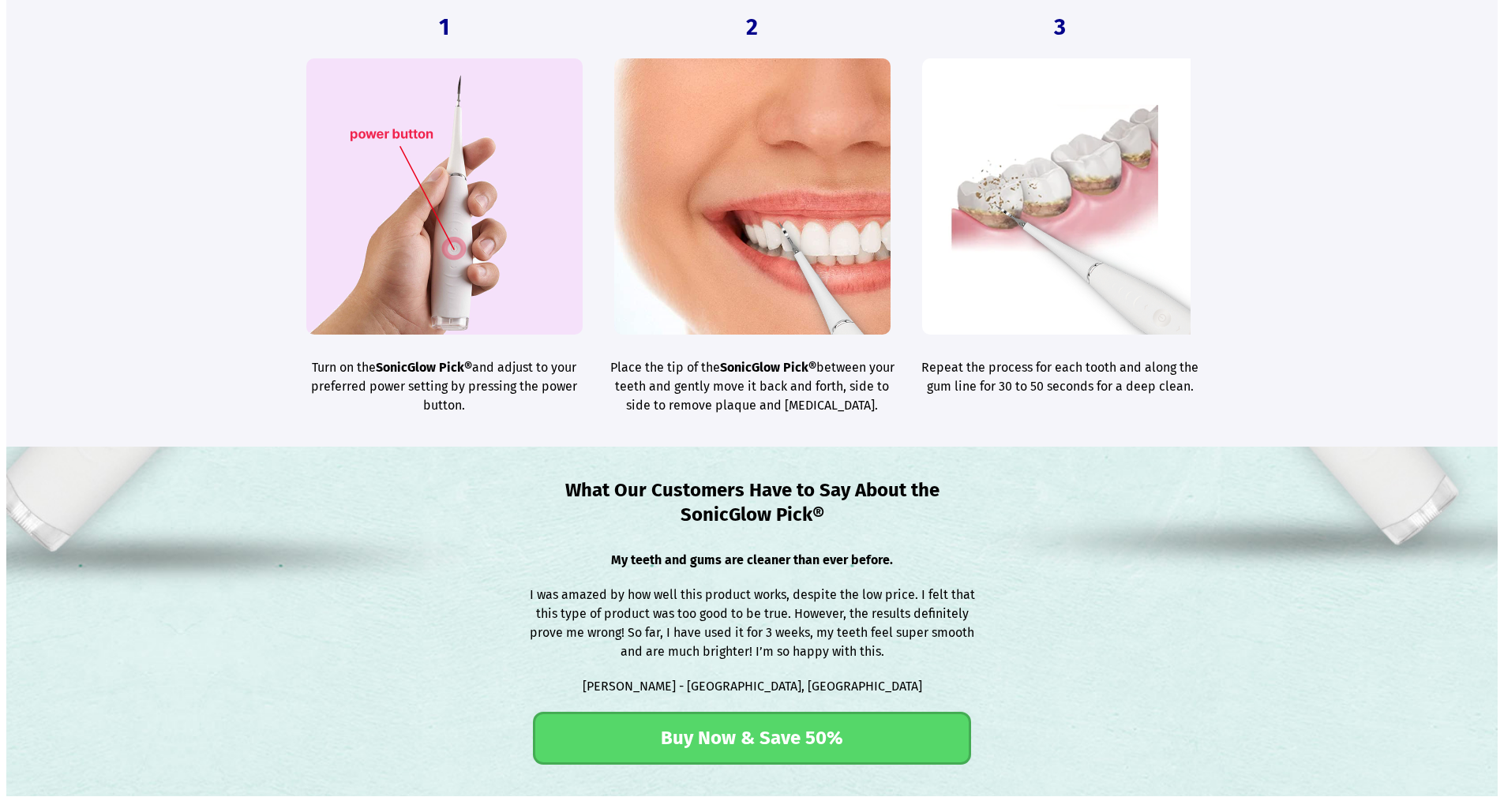
scroll to position [2841, 0]
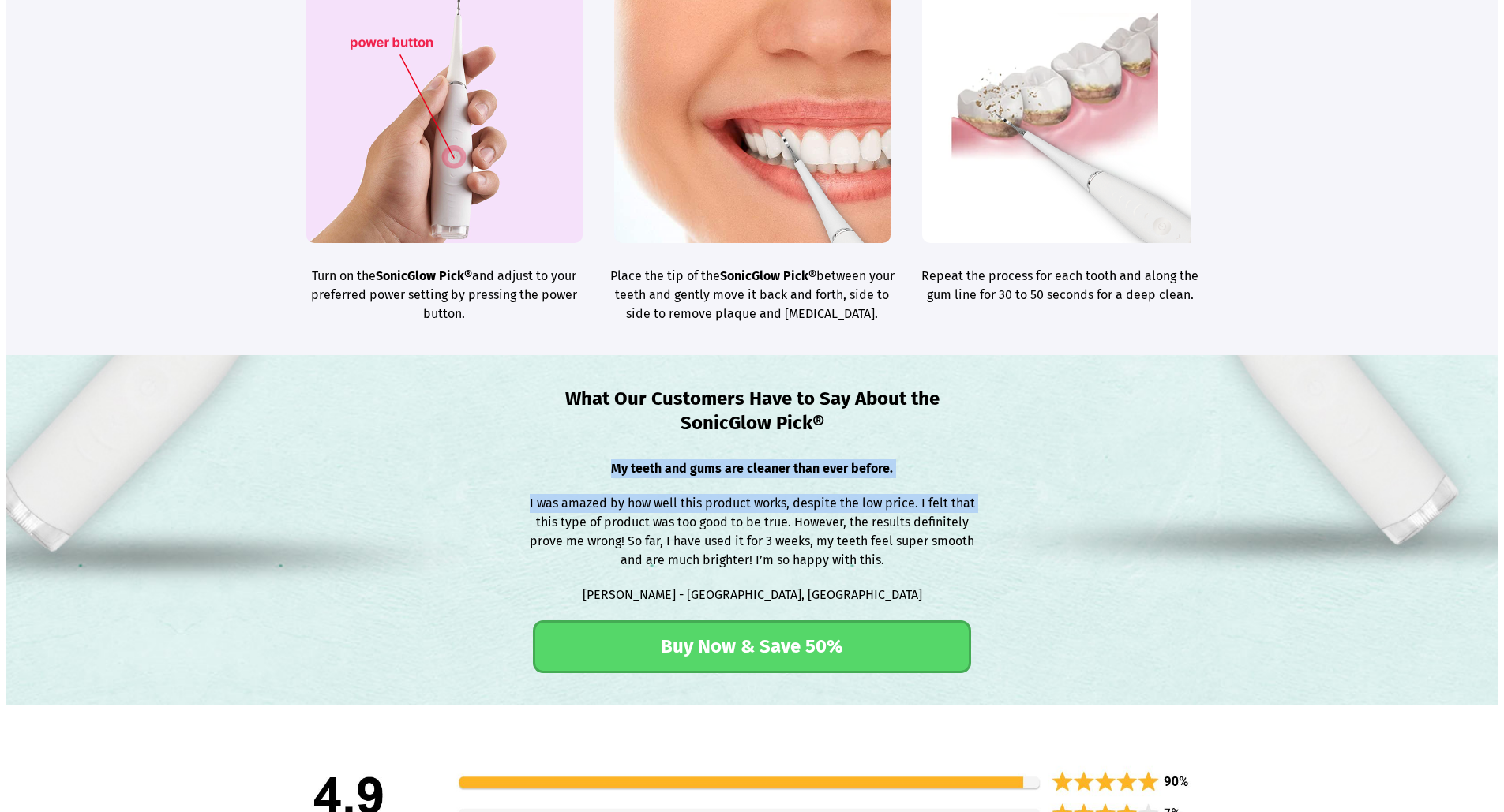
drag, startPoint x: 361, startPoint y: 519, endPoint x: 322, endPoint y: 600, distance: 89.9
click at [325, 593] on div "What Our Customers Have to Say About the SonicGlow Pick® My teeth and gums are …" at bounding box center [752, 530] width 924 height 350
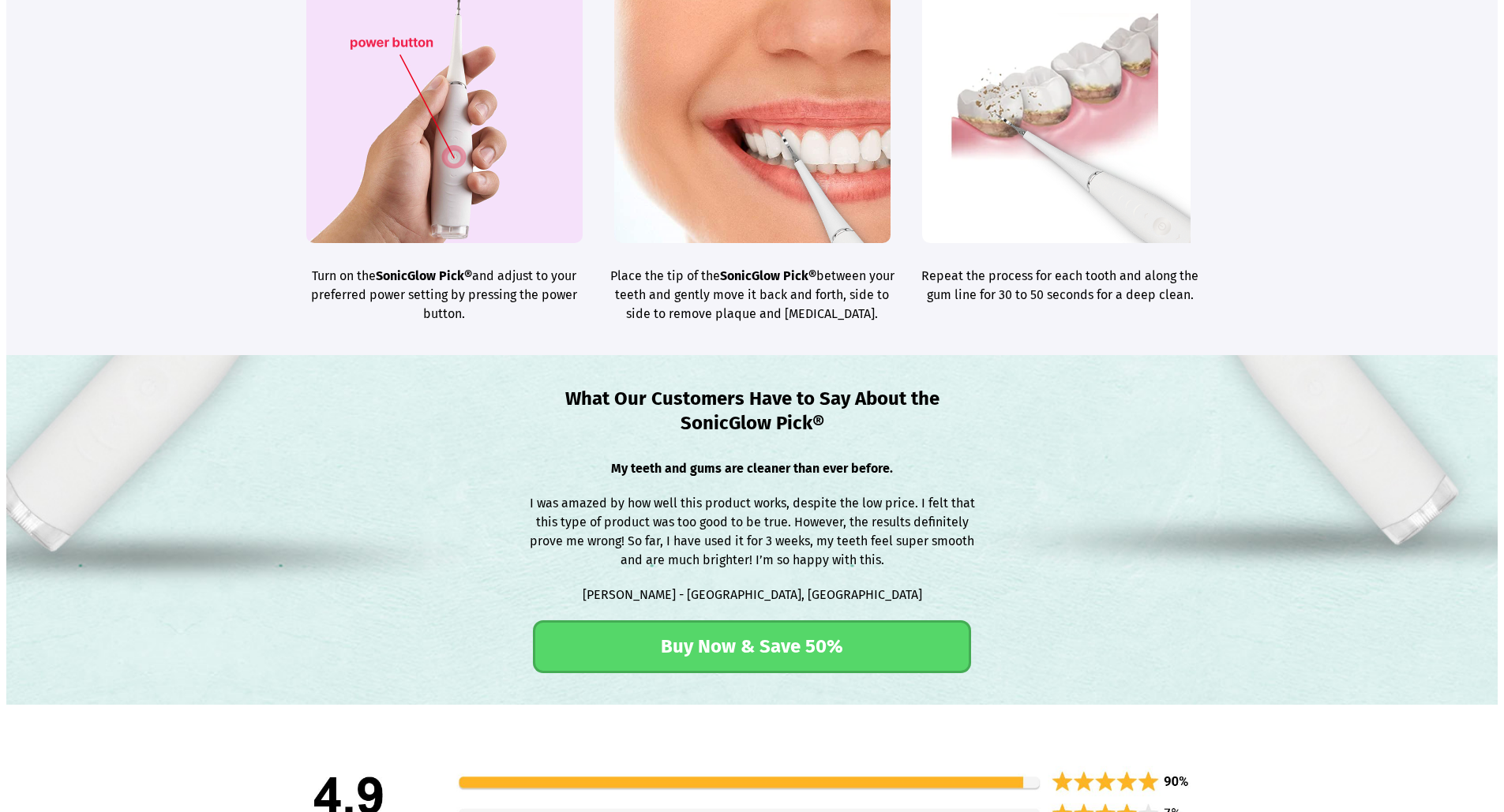
drag, startPoint x: 347, startPoint y: 636, endPoint x: 316, endPoint y: 645, distance: 32.3
click at [338, 637] on div "What Our Customers Have to Say About the SonicGlow Pick® My teeth and gums are …" at bounding box center [752, 530] width 924 height 350
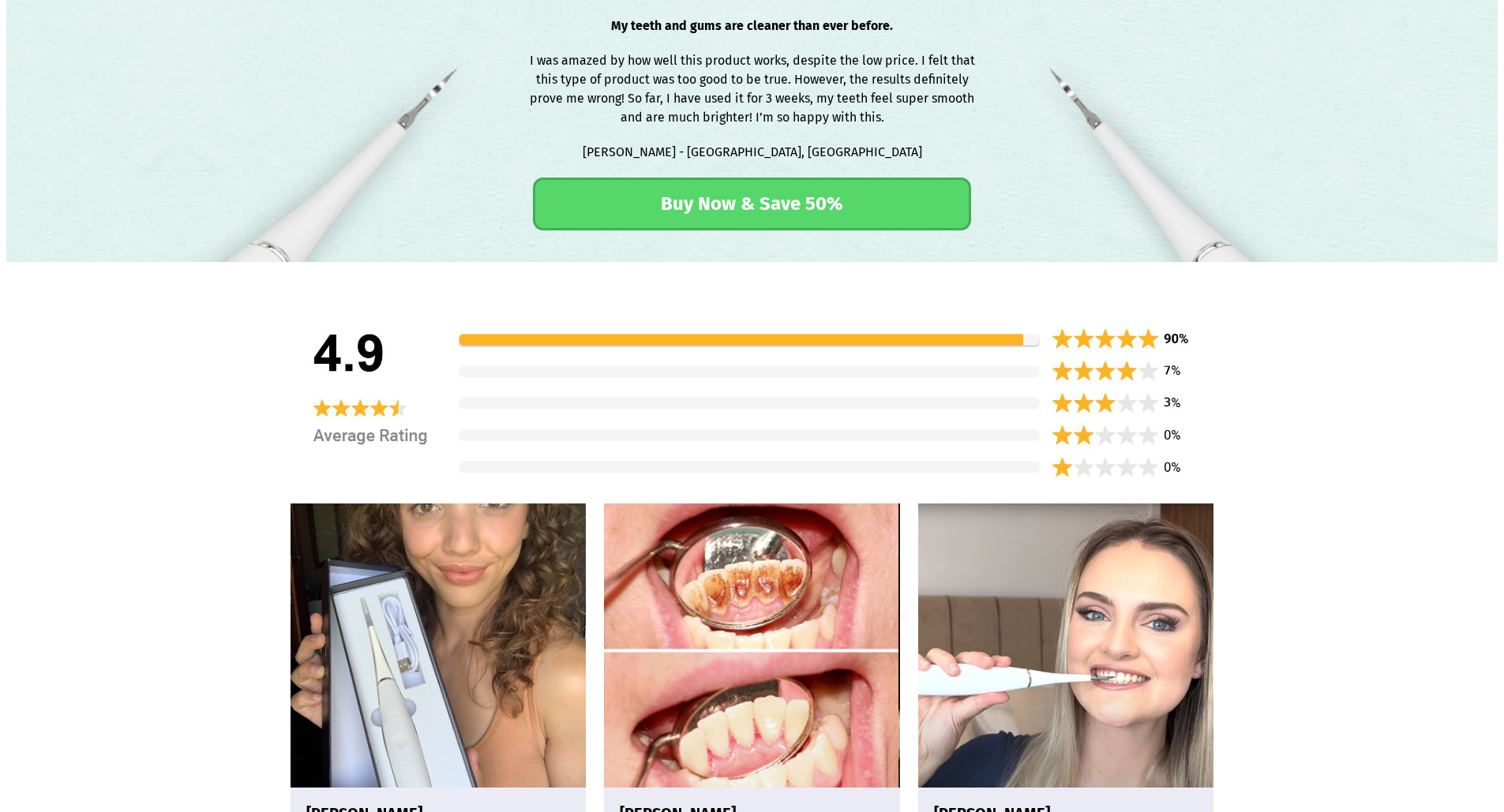
scroll to position [3315, 0]
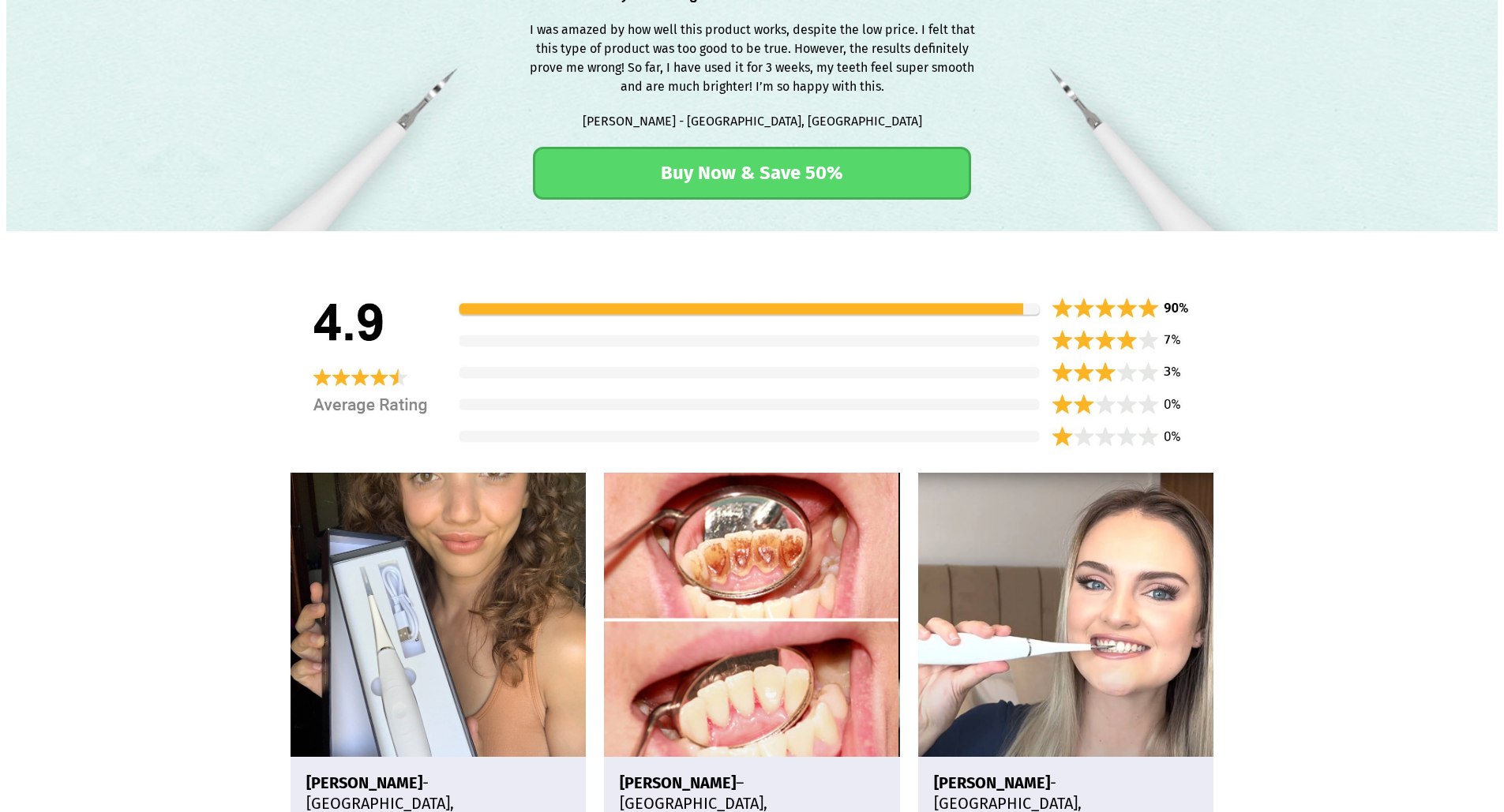
click at [112, 537] on section "Lisa M. - Austin, TX VERIFIED BUYER I love my SonicGlow Pick®! It’s so easy to …" at bounding box center [752, 651] width 1492 height 839
click at [100, 586] on section "Lisa M. - Austin, TX VERIFIED BUYER I love my SonicGlow Pick®! It’s so easy to …" at bounding box center [752, 651] width 1492 height 839
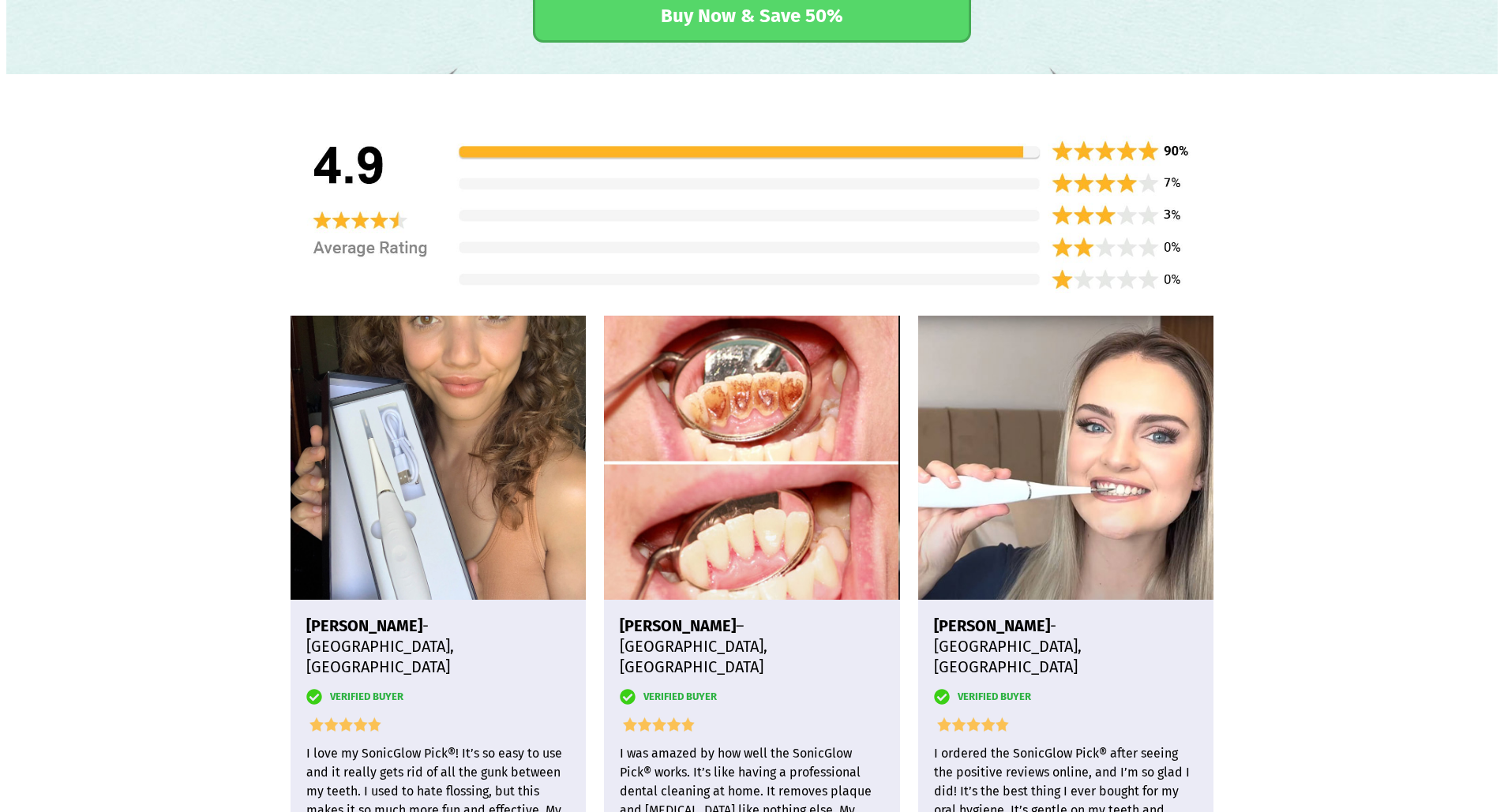
scroll to position [3473, 0]
click at [119, 569] on section "Lisa M. - Austin, TX VERIFIED BUYER I love my SonicGlow Pick®! It’s so easy to …" at bounding box center [752, 493] width 1492 height 839
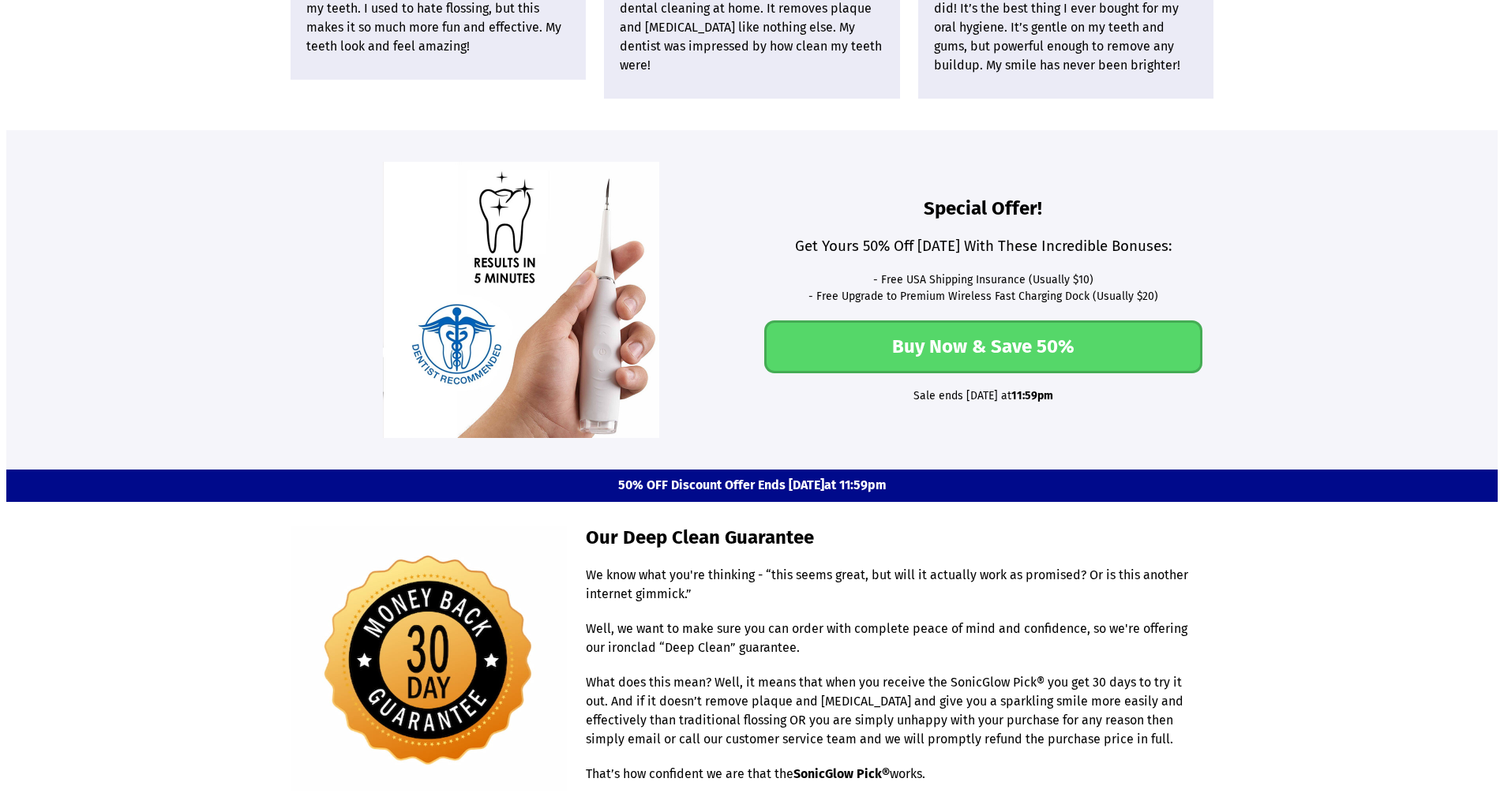
scroll to position [4261, 0]
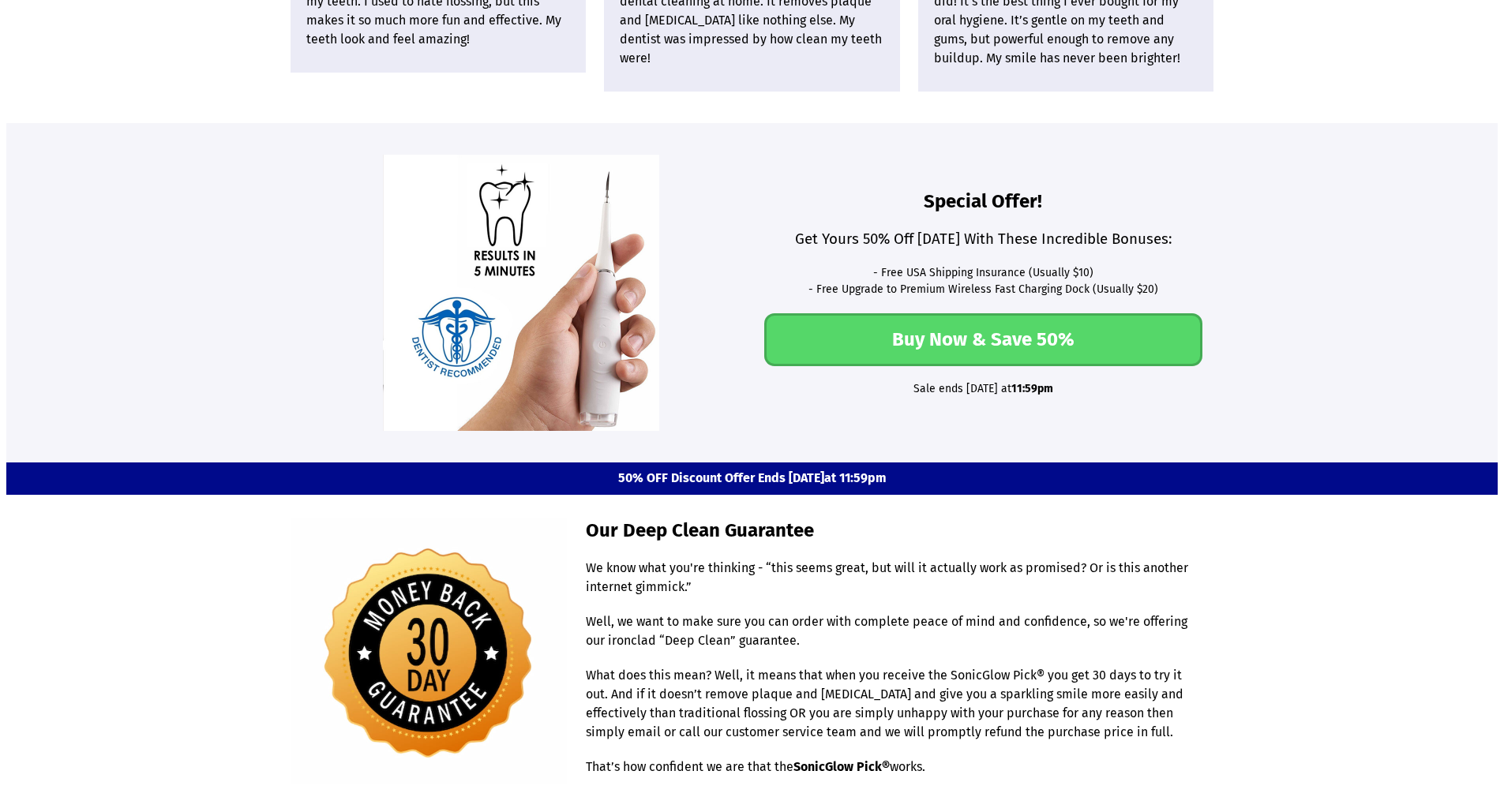
drag, startPoint x: 138, startPoint y: 396, endPoint x: 130, endPoint y: 402, distance: 10.0
click at [133, 398] on section "Special Offer! Get Yours 50% Off Today With These Incredible Bonuses: - Free US…" at bounding box center [752, 293] width 1492 height 339
click at [145, 394] on section "Special Offer! Get Yours 50% Off Today With These Incredible Bonuses: - Free US…" at bounding box center [752, 293] width 1492 height 339
drag, startPoint x: 170, startPoint y: 384, endPoint x: 176, endPoint y: 376, distance: 10.0
click at [171, 378] on section "Special Offer! Get Yours 50% Off Today With These Incredible Bonuses: - Free US…" at bounding box center [752, 293] width 1492 height 339
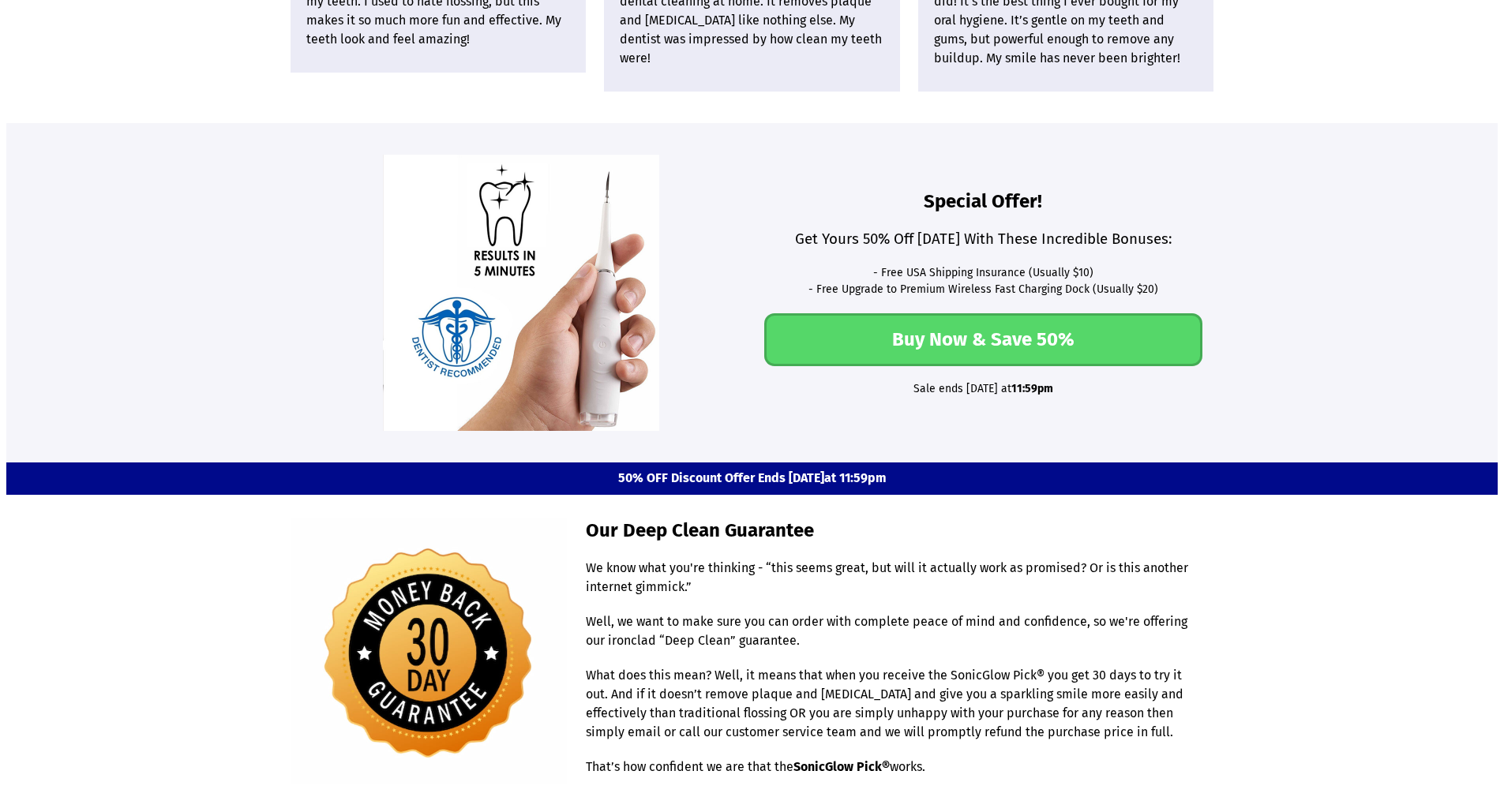
drag, startPoint x: 285, startPoint y: 308, endPoint x: 268, endPoint y: 303, distance: 17.7
click at [283, 305] on section "Special Offer! Get Yours 50% Off Today With These Incredible Bonuses: - Free US…" at bounding box center [752, 293] width 1492 height 339
click at [238, 306] on section "Special Offer! Get Yours 50% Off Today With These Incredible Bonuses: - Free US…" at bounding box center [752, 293] width 1492 height 339
click at [231, 361] on section "Special Offer! Get Yours 50% Off Today With These Incredible Bonuses: - Free US…" at bounding box center [752, 293] width 1492 height 339
click at [260, 363] on section "Special Offer! Get Yours 50% Off Today With These Incredible Bonuses: - Free US…" at bounding box center [752, 293] width 1492 height 339
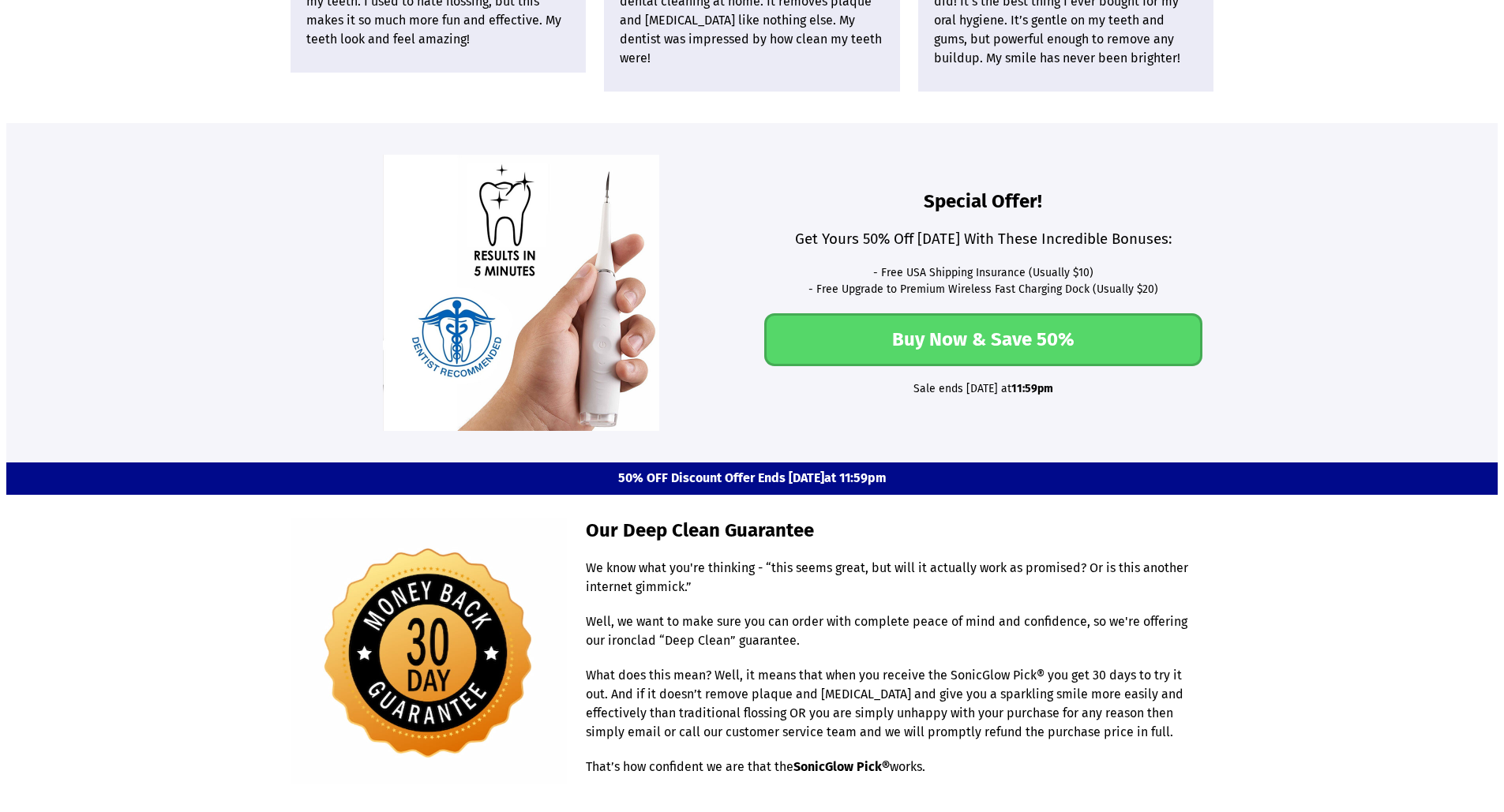
click at [261, 367] on section "Special Offer! Get Yours 50% Off Today With These Incredible Bonuses: - Free US…" at bounding box center [752, 293] width 1492 height 339
click at [258, 373] on section "Special Offer! Get Yours 50% Off Today With These Incredible Bonuses: - Free US…" at bounding box center [752, 293] width 1492 height 339
drag, startPoint x: 265, startPoint y: 364, endPoint x: 266, endPoint y: 355, distance: 9.1
click at [266, 355] on section "Special Offer! Get Yours 50% Off Today With These Incredible Bonuses: - Free US…" at bounding box center [752, 293] width 1492 height 339
click at [284, 369] on section "Special Offer! Get Yours 50% Off Today With These Incredible Bonuses: - Free US…" at bounding box center [752, 293] width 1492 height 339
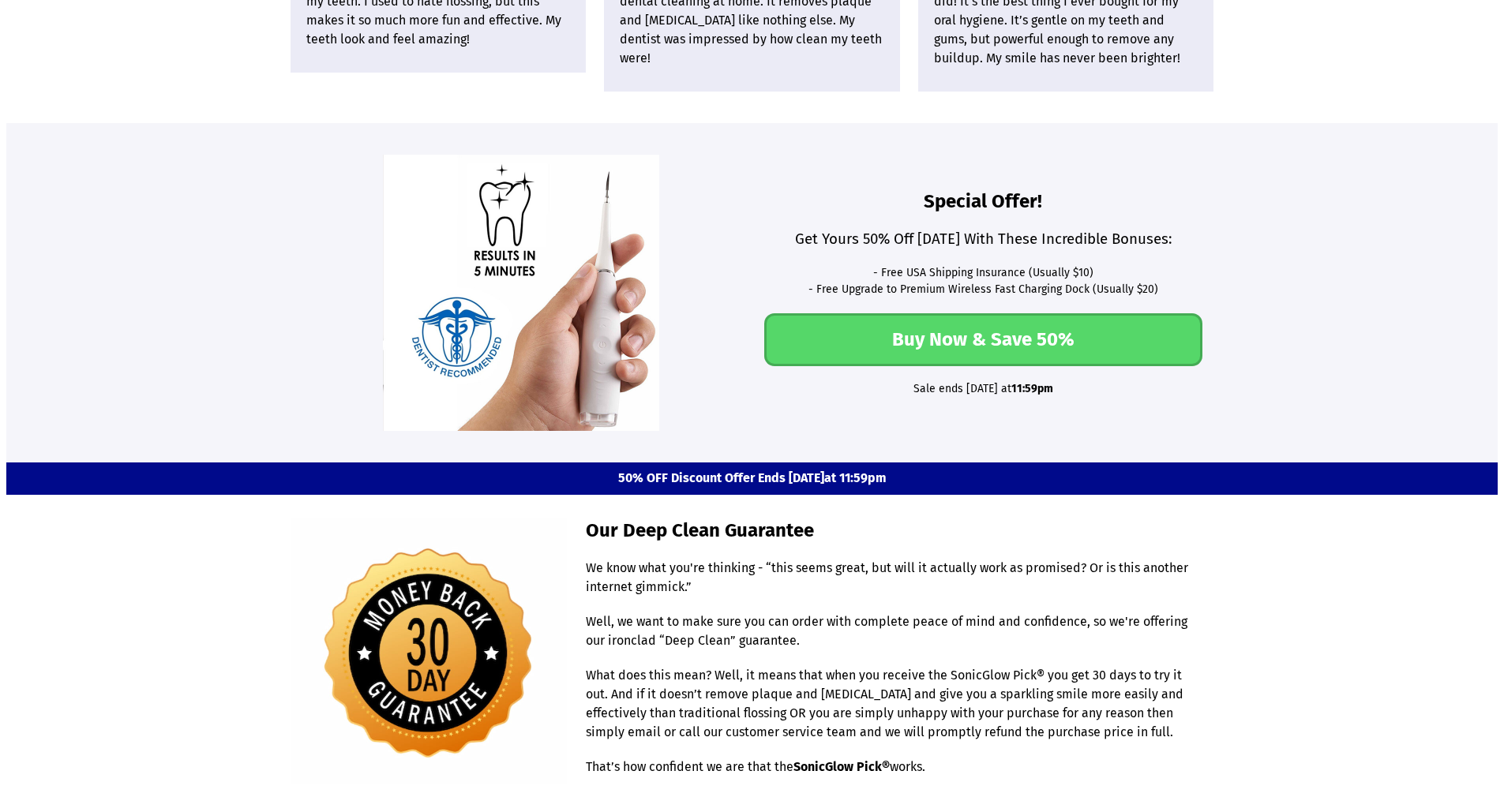
click at [286, 378] on section "Special Offer! Get Yours 50% Off Today With These Incredible Bonuses: - Free US…" at bounding box center [752, 293] width 1492 height 339
click at [279, 384] on section "Special Offer! Get Yours 50% Off Today With These Incredible Bonuses: - Free US…" at bounding box center [752, 293] width 1492 height 339
click at [292, 384] on div at bounding box center [521, 293] width 462 height 276
click at [310, 394] on div at bounding box center [521, 293] width 462 height 276
click at [307, 394] on div at bounding box center [521, 293] width 462 height 276
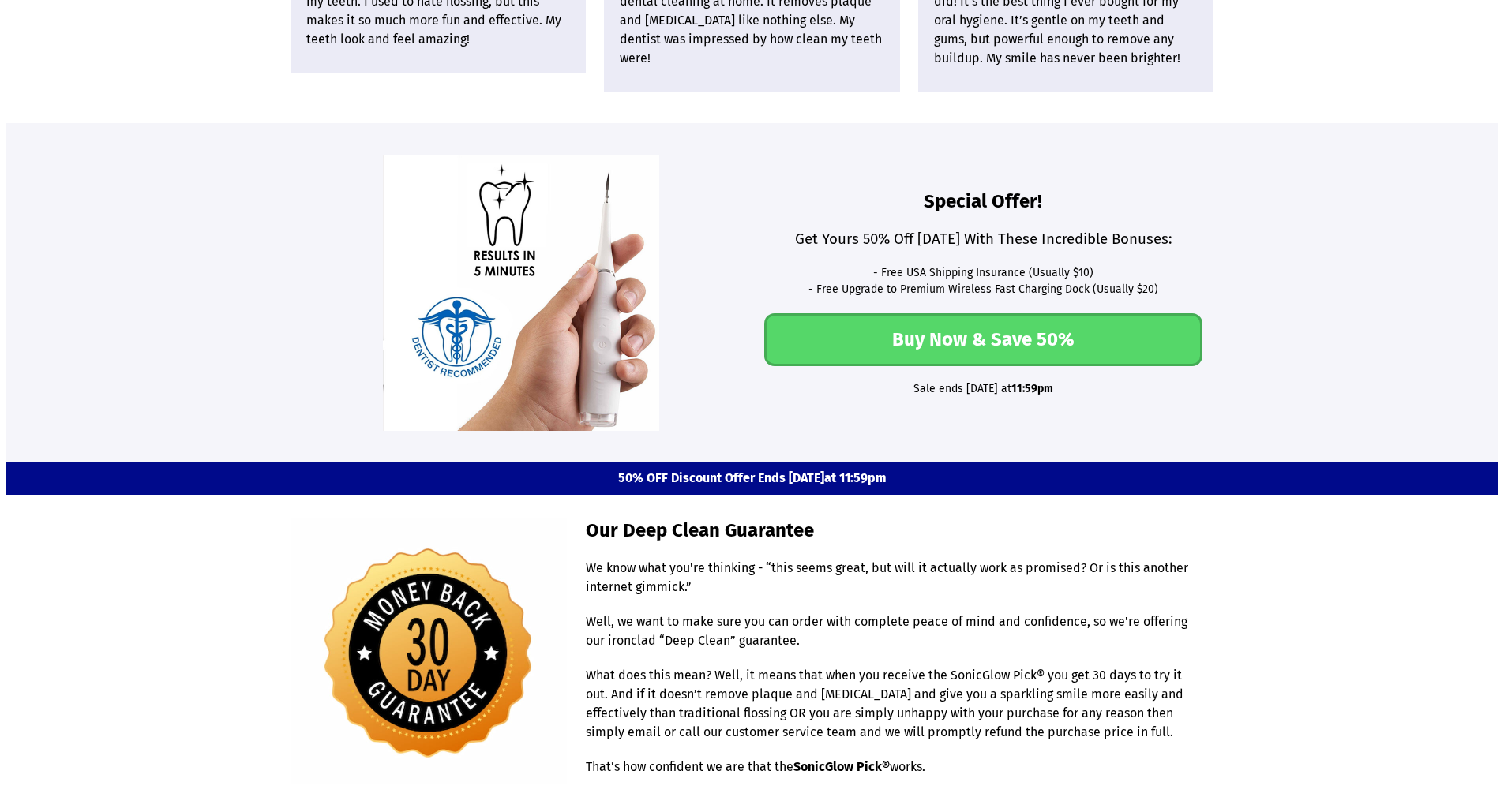
click at [315, 399] on div at bounding box center [521, 293] width 462 height 276
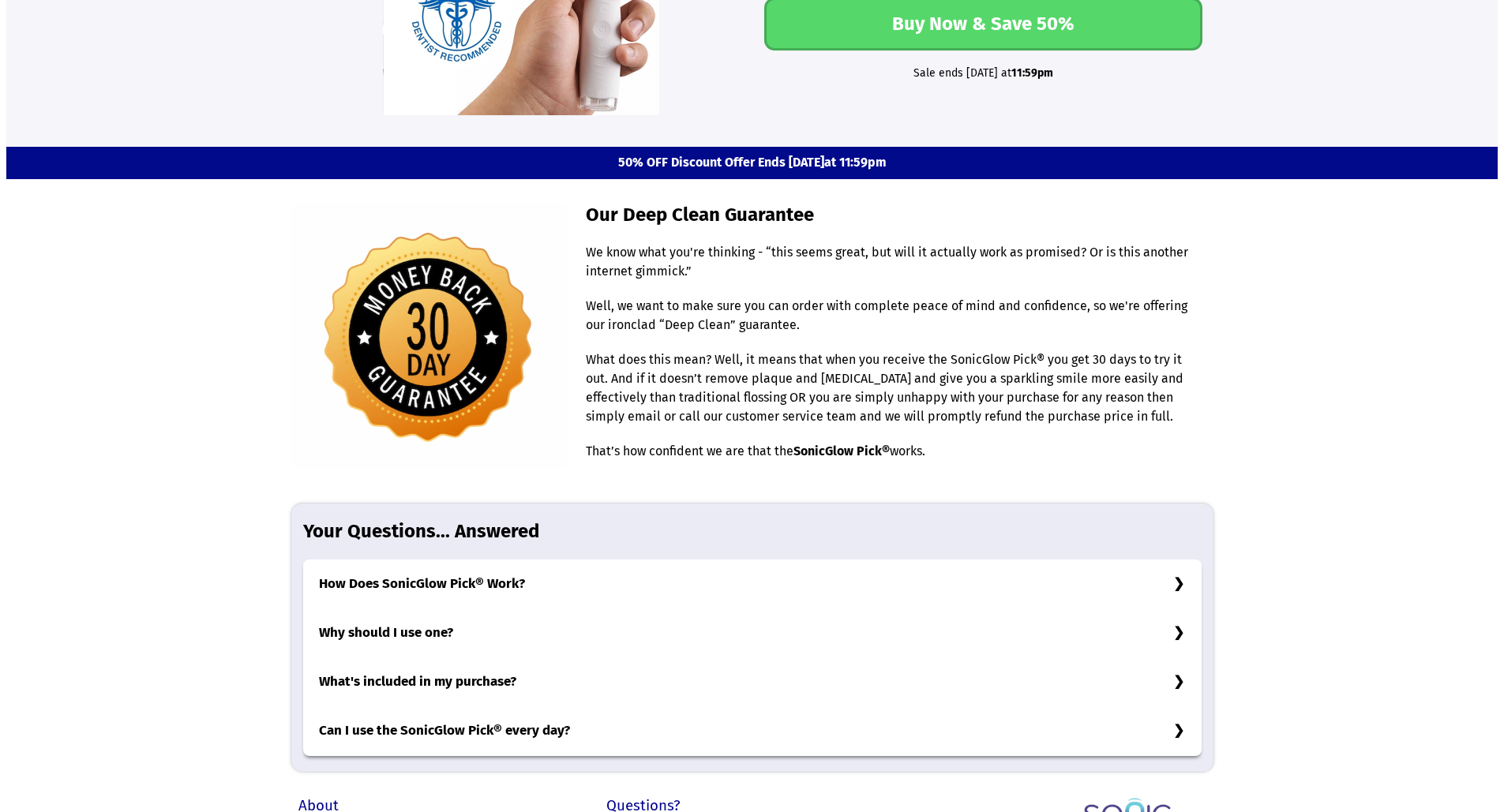
drag, startPoint x: 265, startPoint y: 351, endPoint x: 242, endPoint y: 387, distance: 42.7
click at [260, 365] on section "Our Deep Clean Guarantee We know what you're thinking - “this seems great, but …" at bounding box center [752, 475] width 1492 height 593
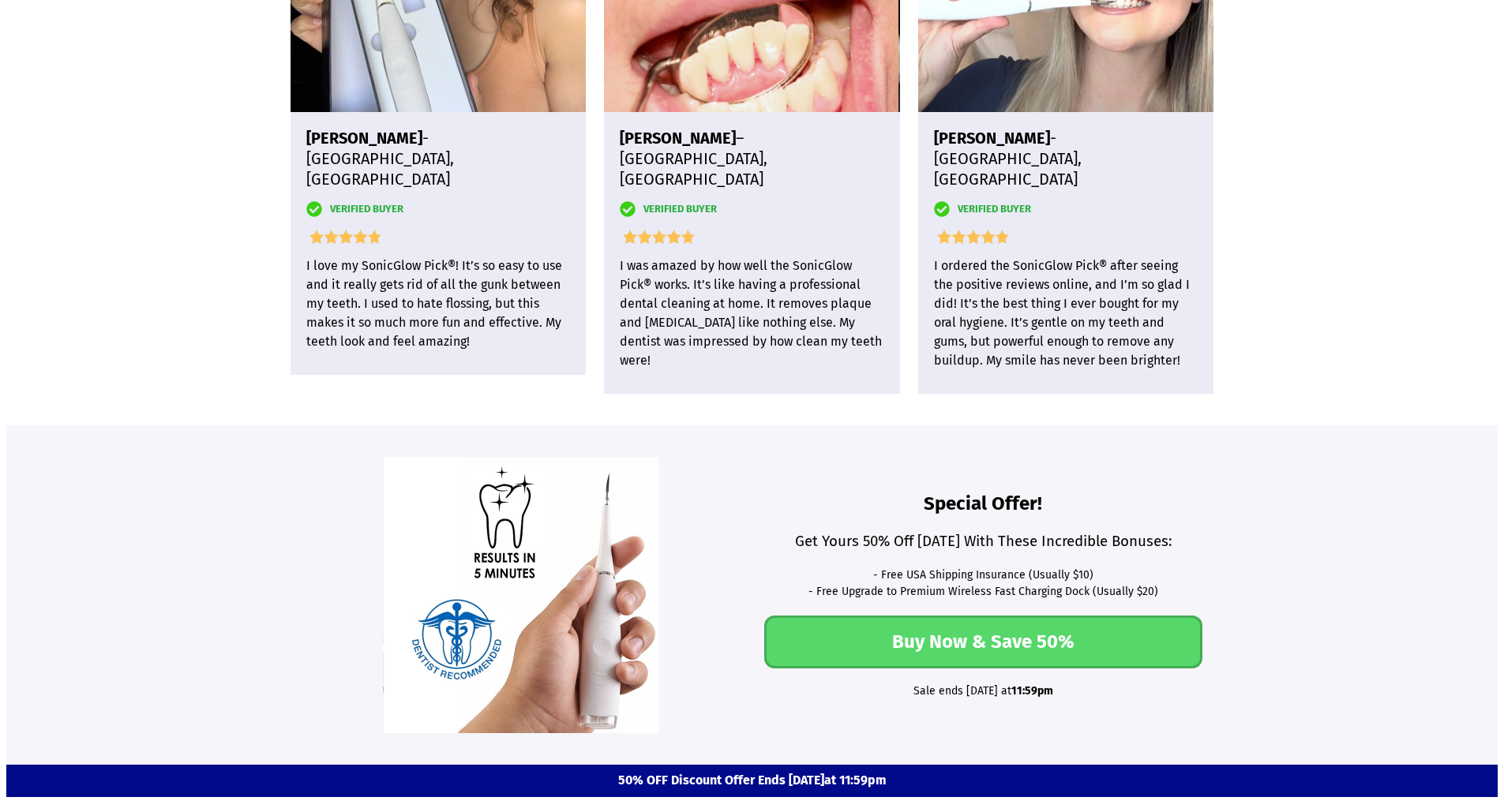
scroll to position [3926, 0]
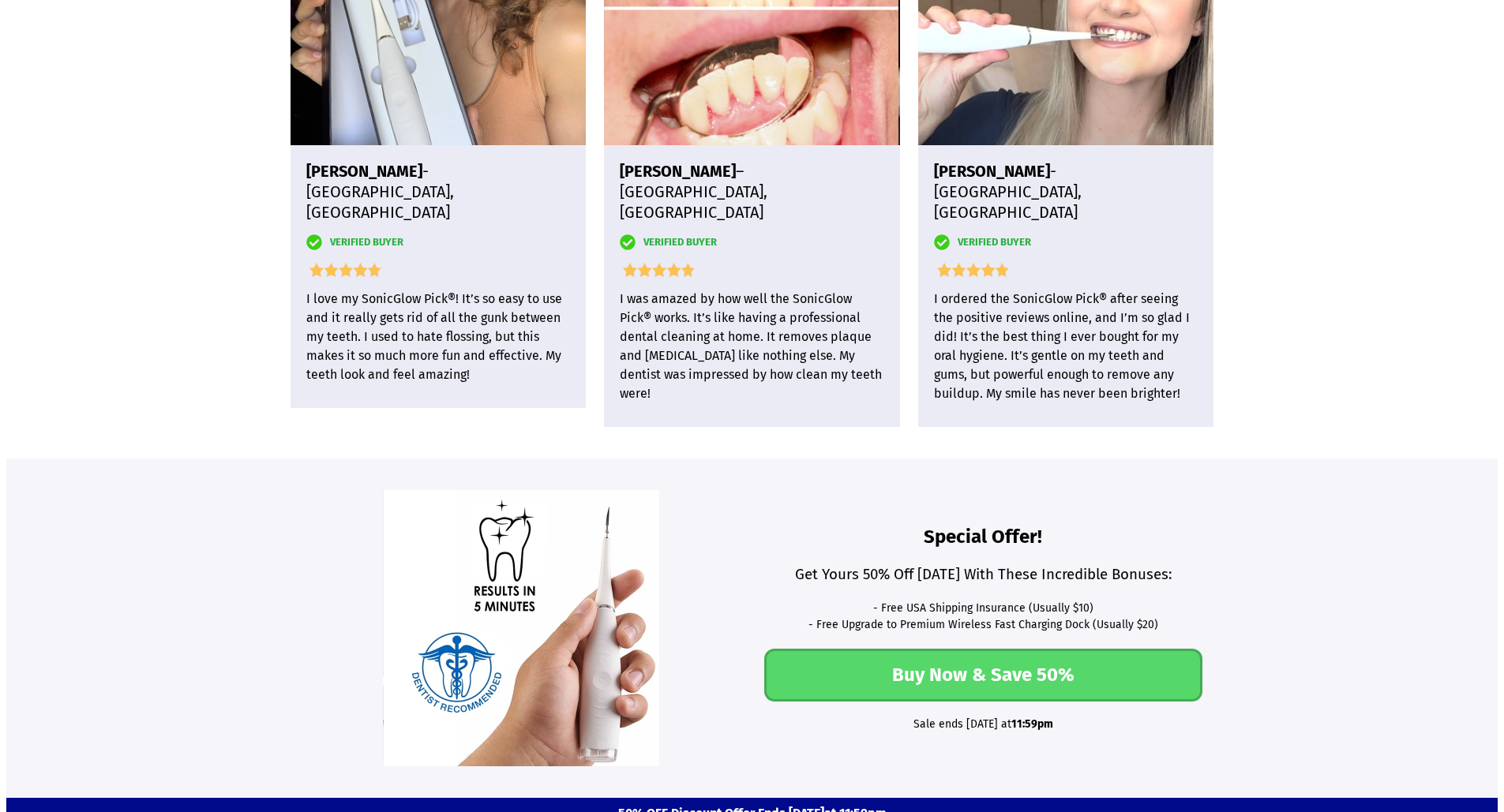
click at [138, 562] on section "Special Offer! Get Yours 50% Off Today With These Incredible Bonuses: - Free US…" at bounding box center [752, 628] width 1492 height 339
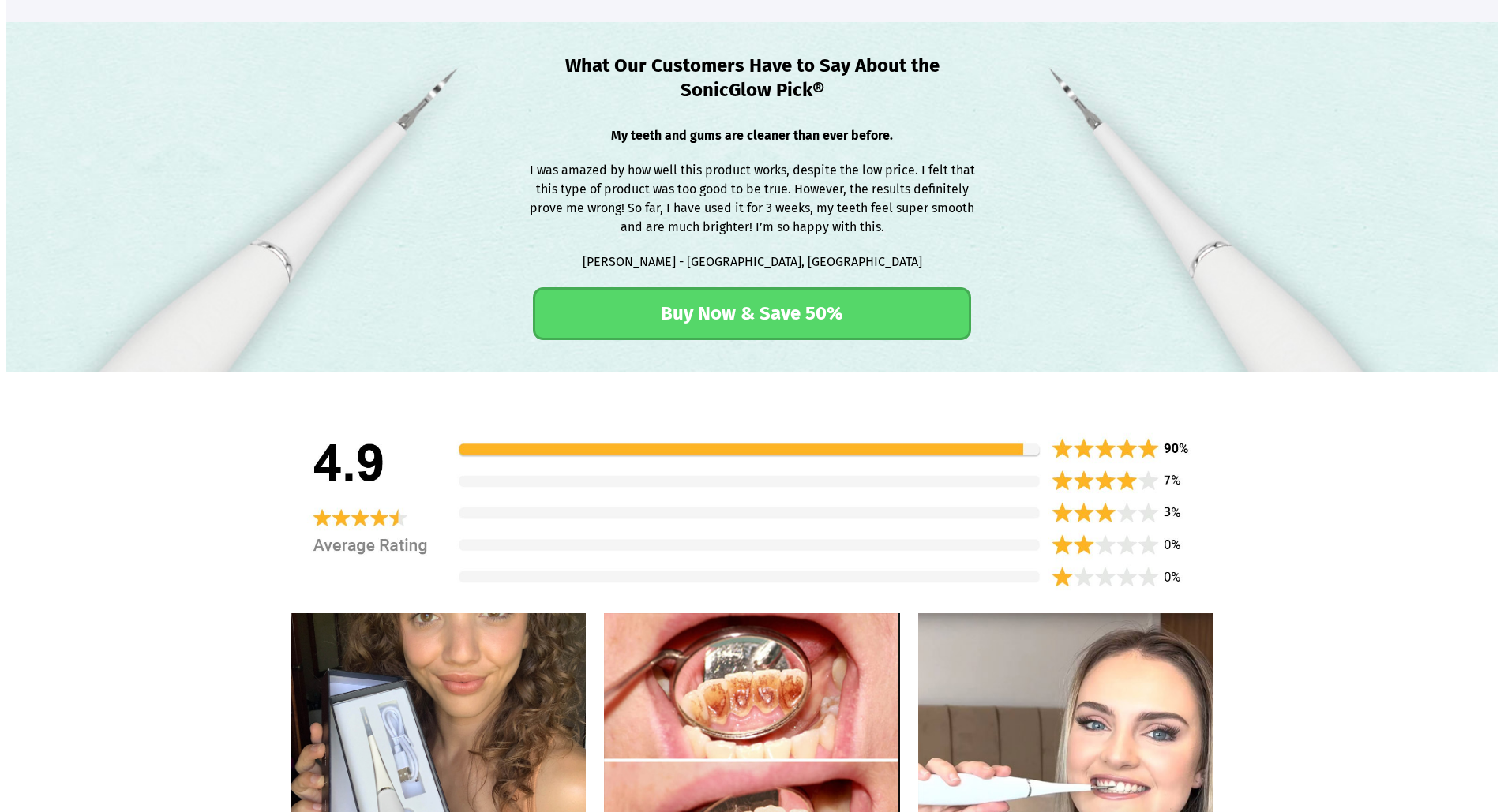
scroll to position [2900, 0]
